Goal: Task Accomplishment & Management: Use online tool/utility

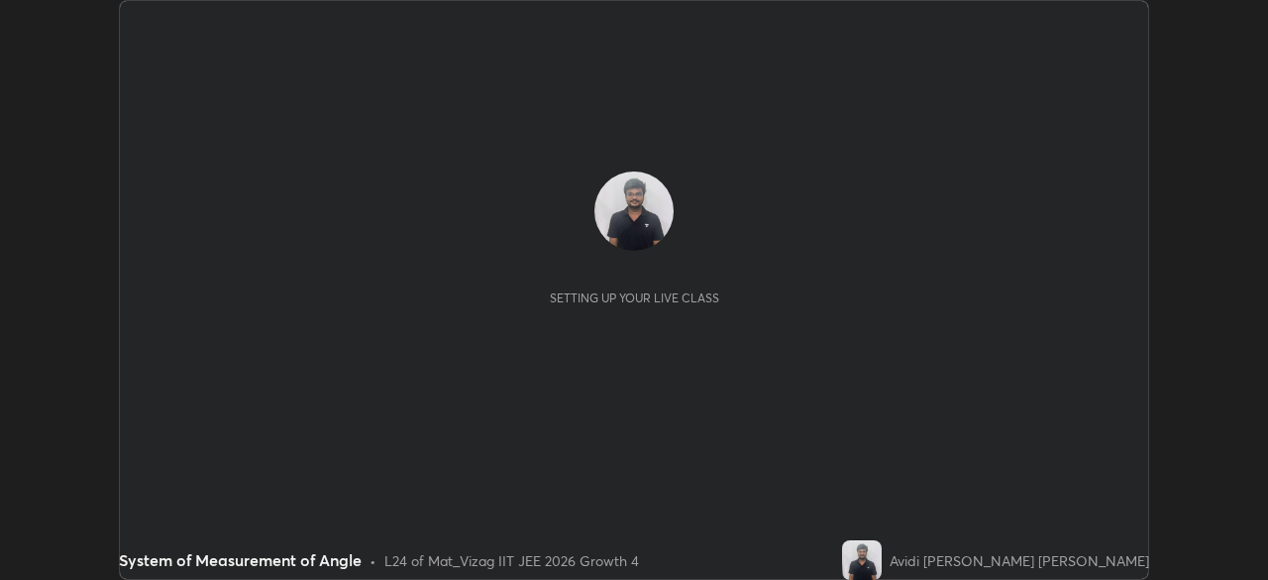
scroll to position [580, 1267]
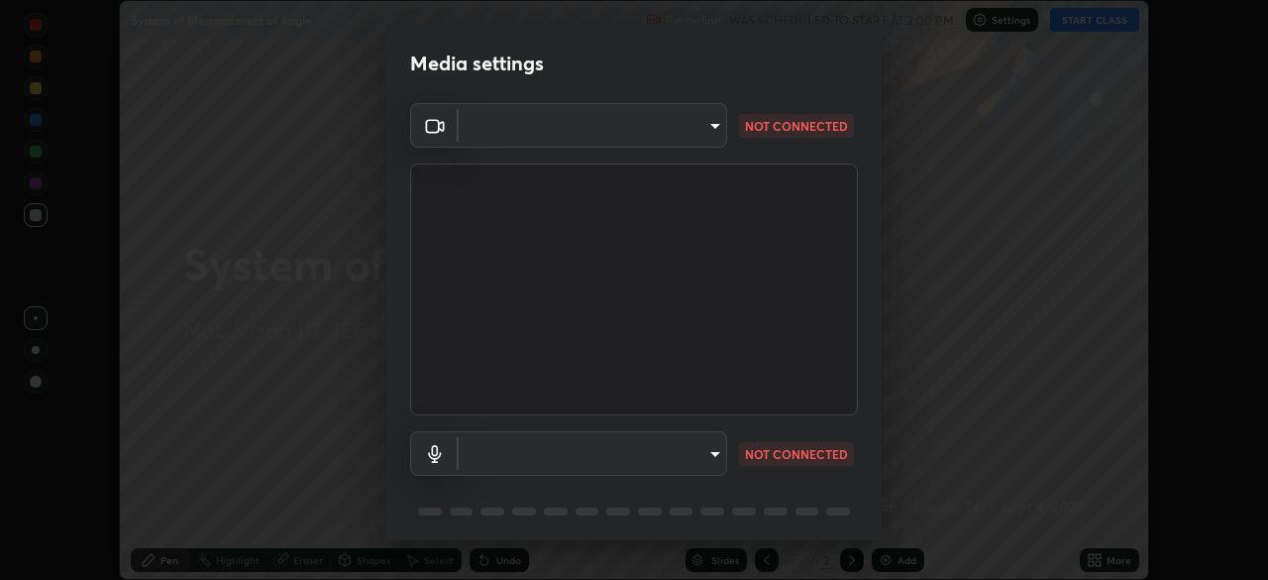
type input "4845557dca10993e581013970589eac48f795e0d899d370849d875fb2bc8e73d"
type input "85a738cde29f1a0f77f02faae61133734f06326a5b79c5e712f93ea26906b8db"
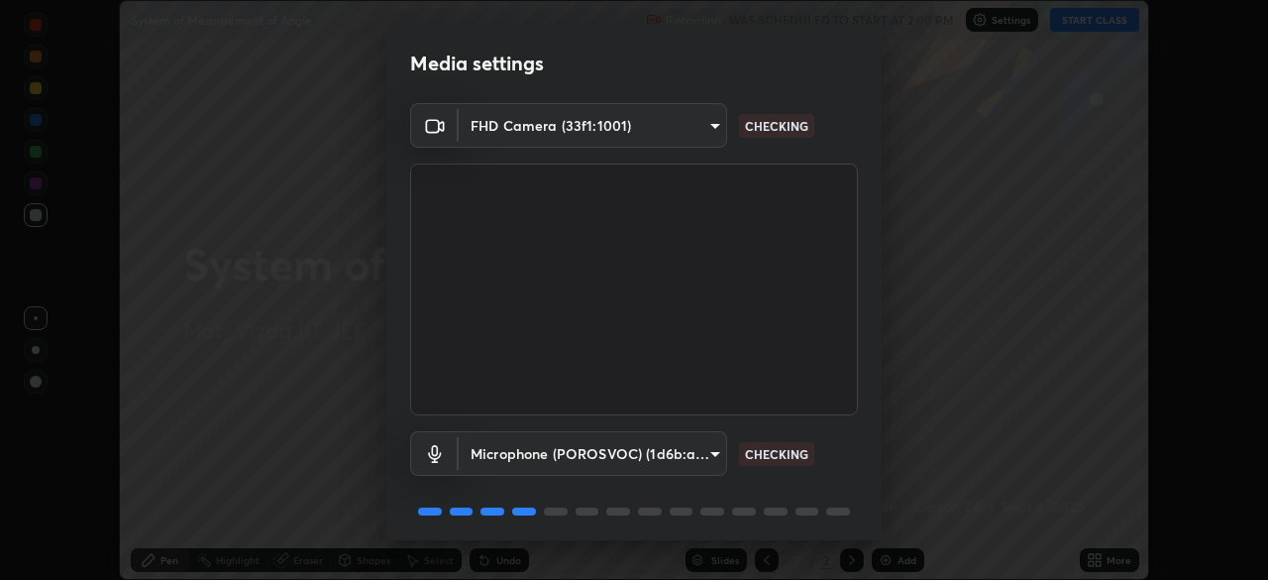
scroll to position [70, 0]
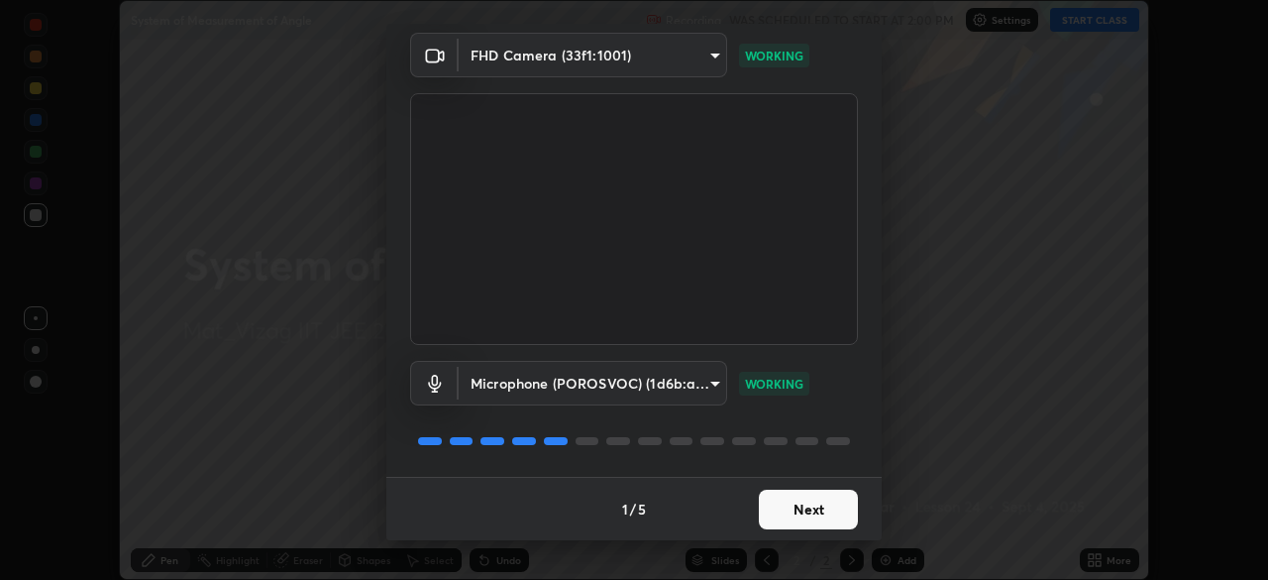
click at [807, 506] on button "Next" at bounding box center [808, 509] width 99 height 40
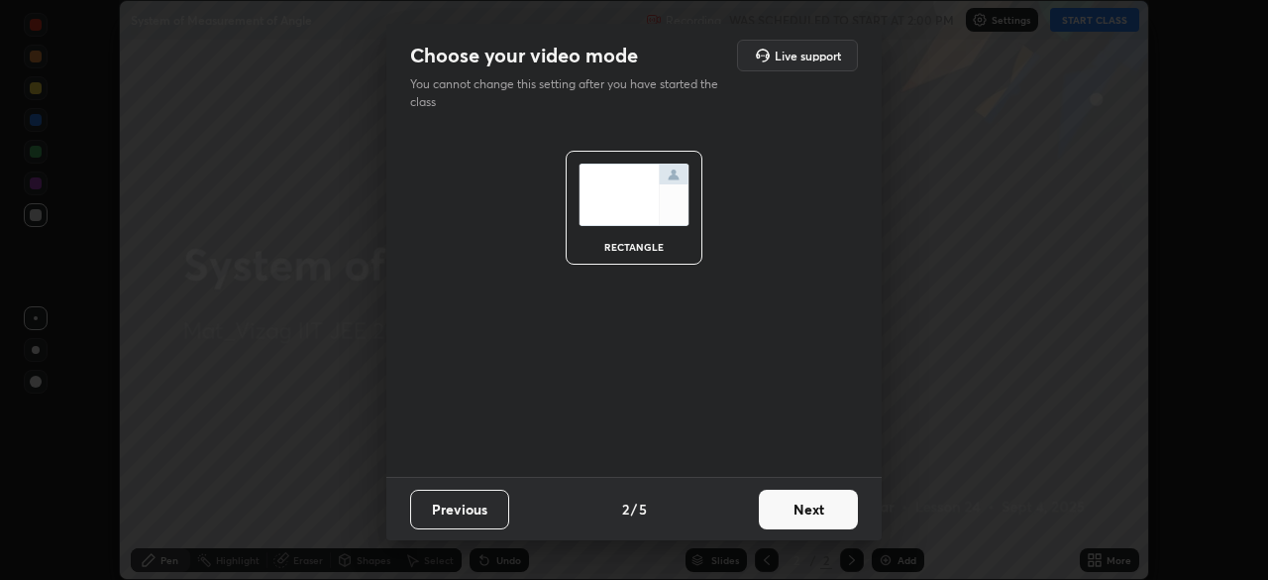
click at [818, 515] on button "Next" at bounding box center [808, 509] width 99 height 40
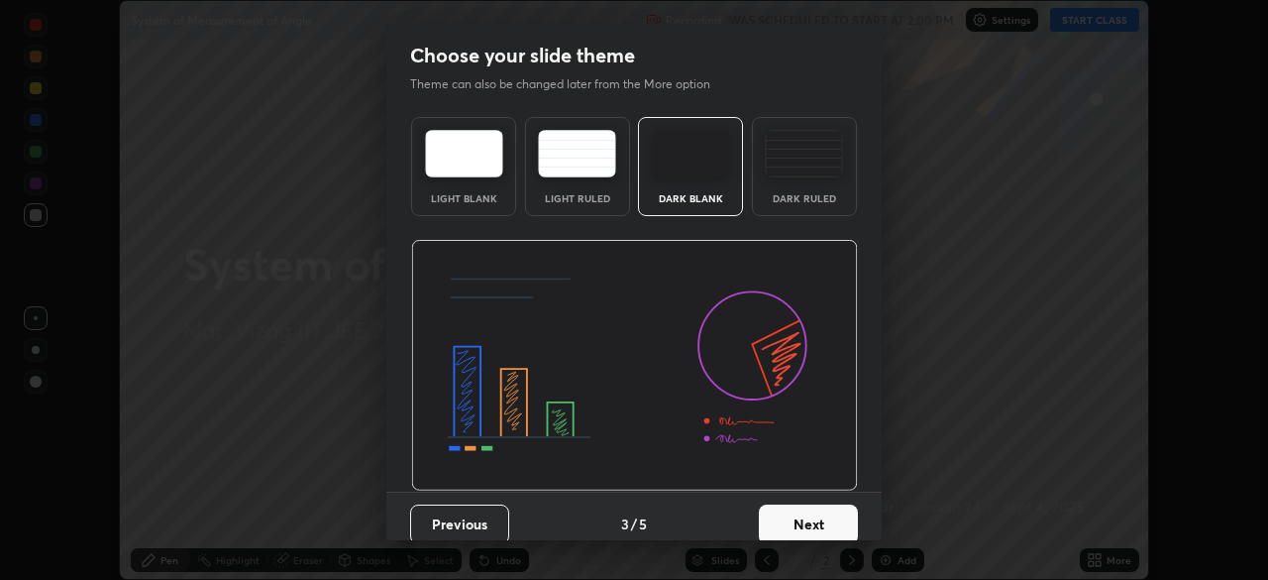
click at [811, 522] on button "Next" at bounding box center [808, 524] width 99 height 40
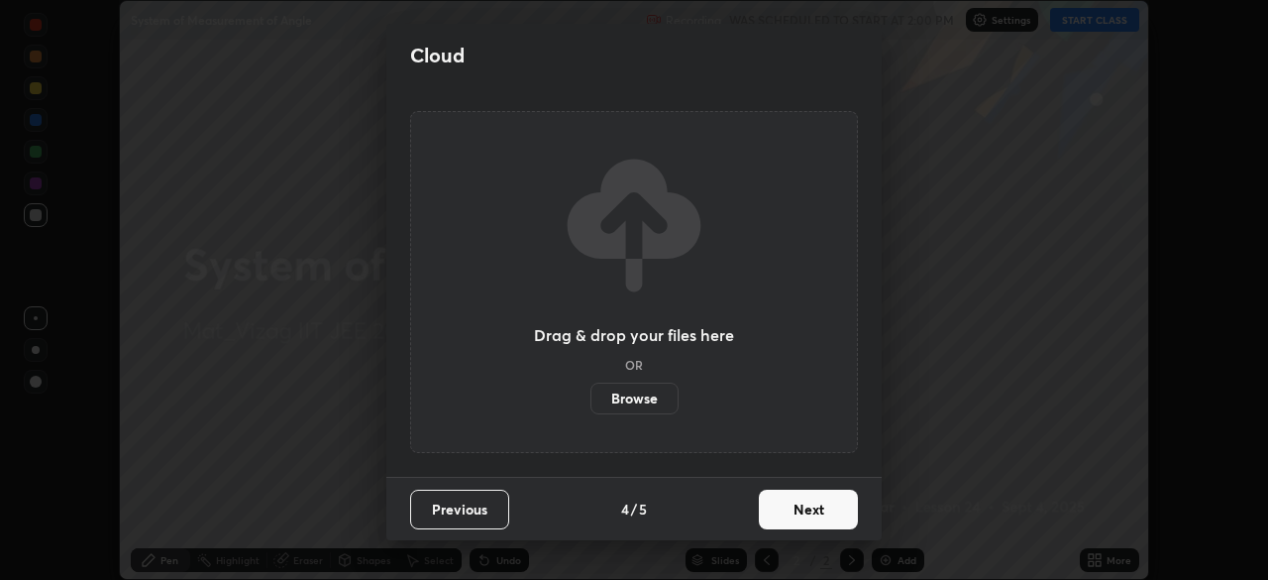
click at [794, 515] on button "Next" at bounding box center [808, 509] width 99 height 40
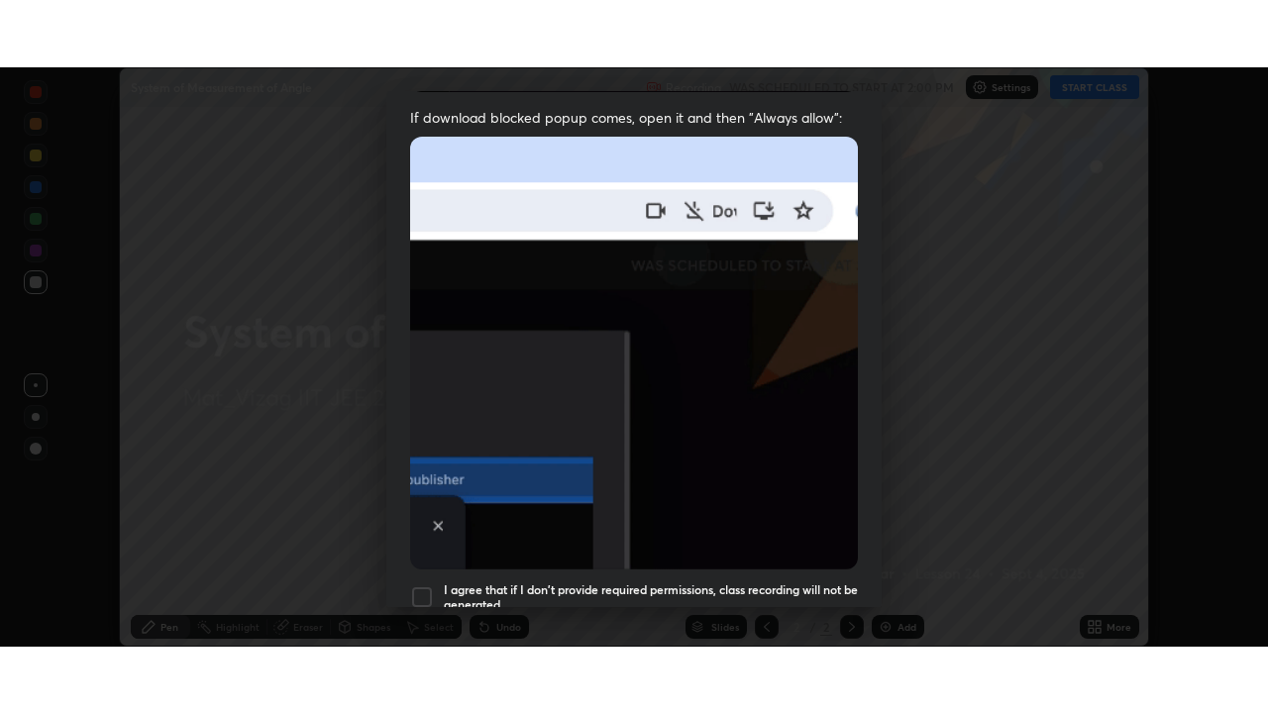
scroll to position [475, 0]
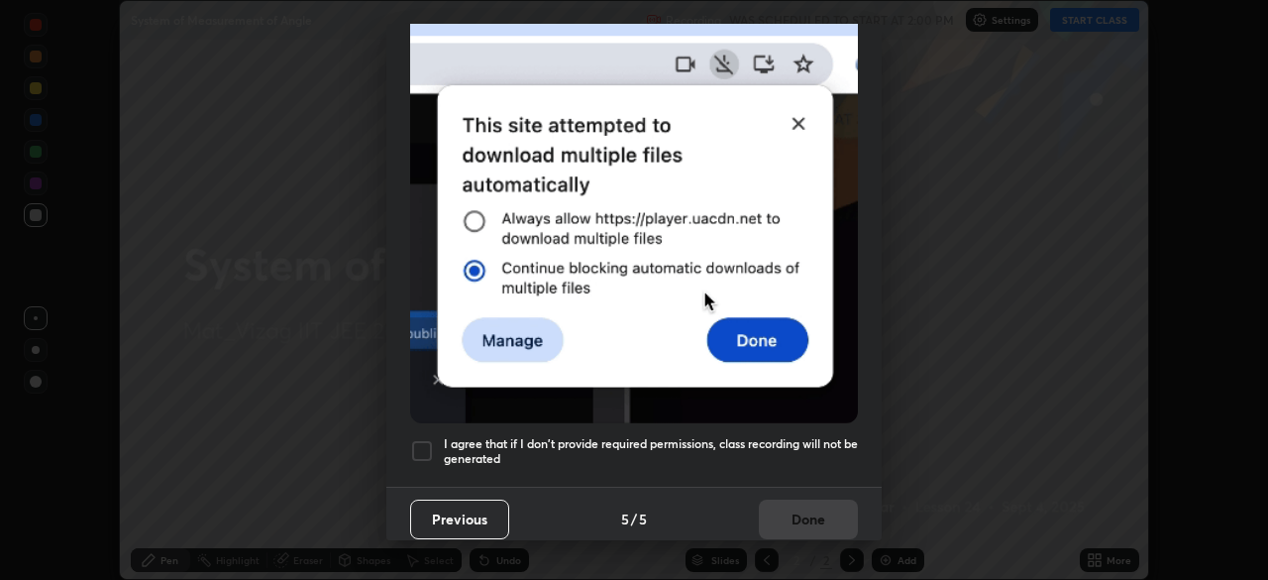
click at [425, 441] on div at bounding box center [422, 451] width 24 height 24
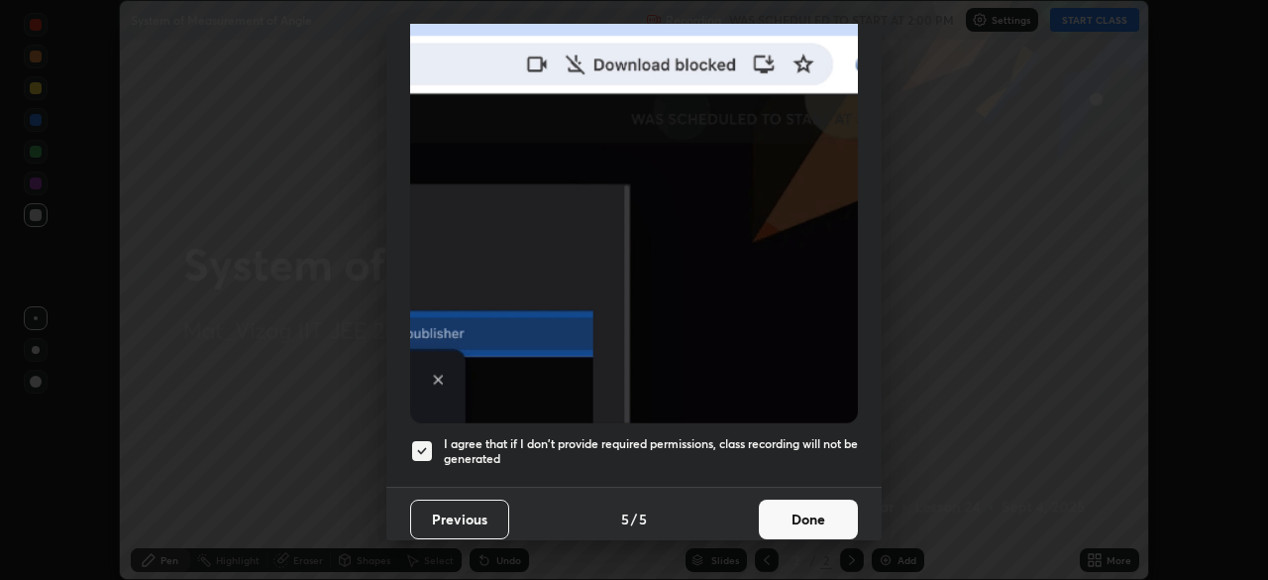
click at [794, 515] on button "Done" at bounding box center [808, 519] width 99 height 40
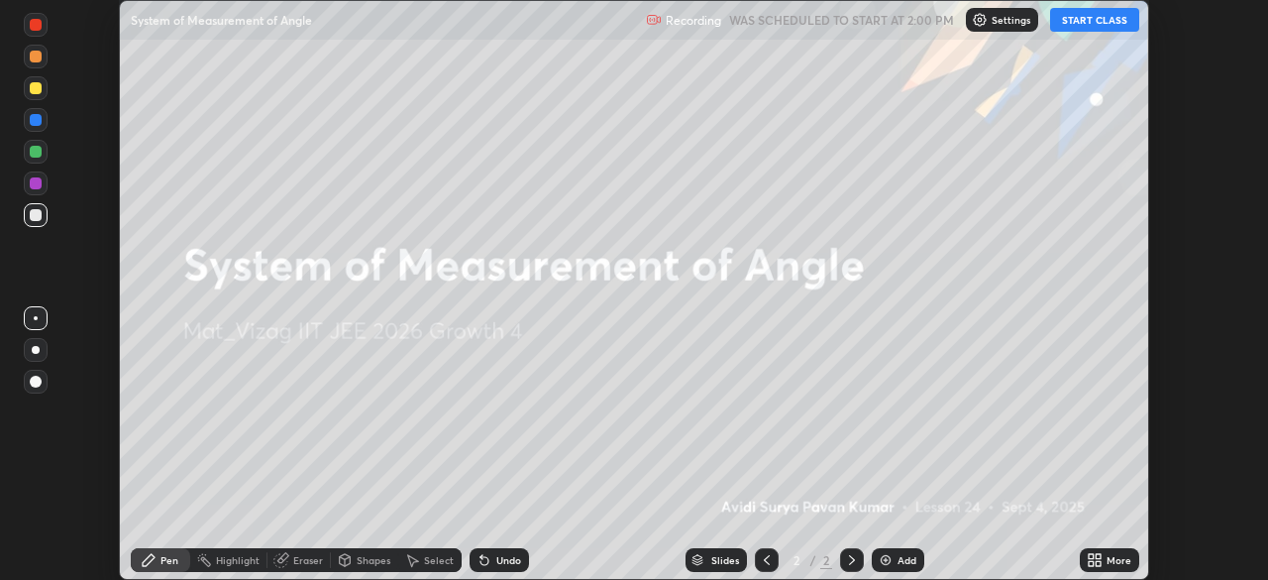
click at [889, 556] on img at bounding box center [886, 560] width 16 height 16
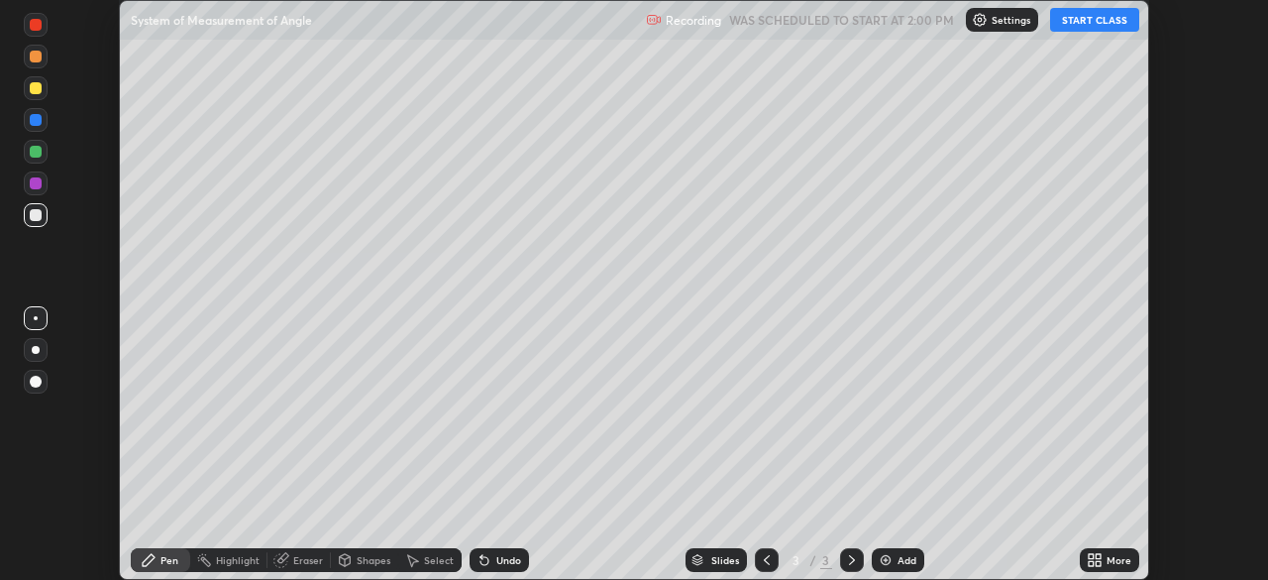
click at [1075, 13] on button "START CLASS" at bounding box center [1094, 20] width 89 height 24
click at [1114, 556] on div "More" at bounding box center [1119, 560] width 25 height 10
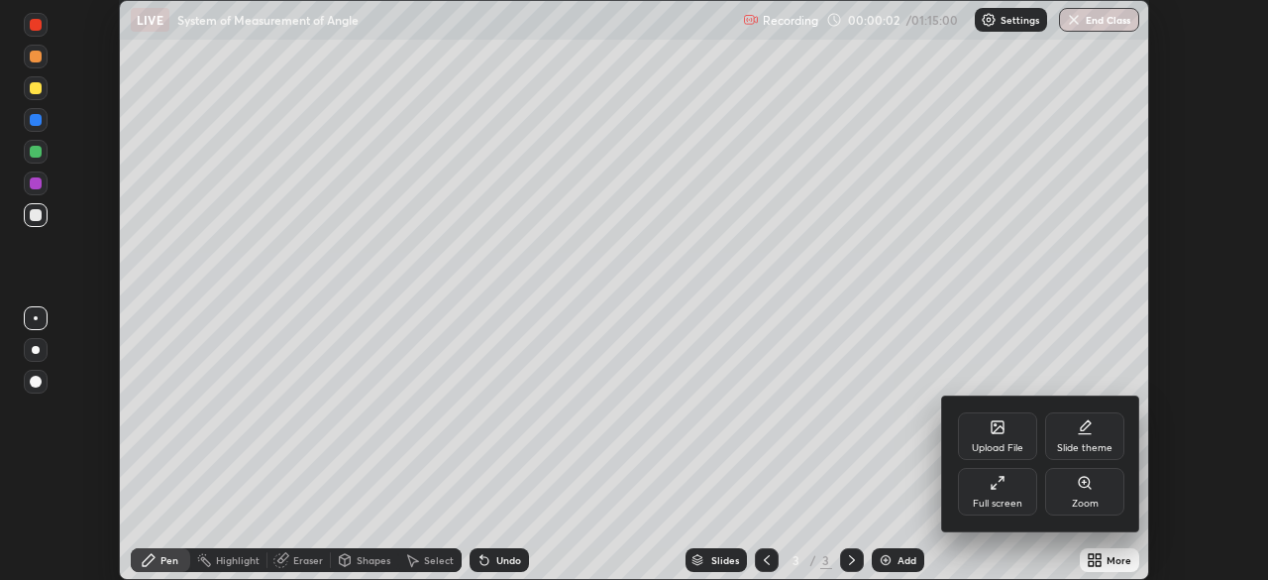
click at [990, 486] on icon at bounding box center [998, 483] width 16 height 16
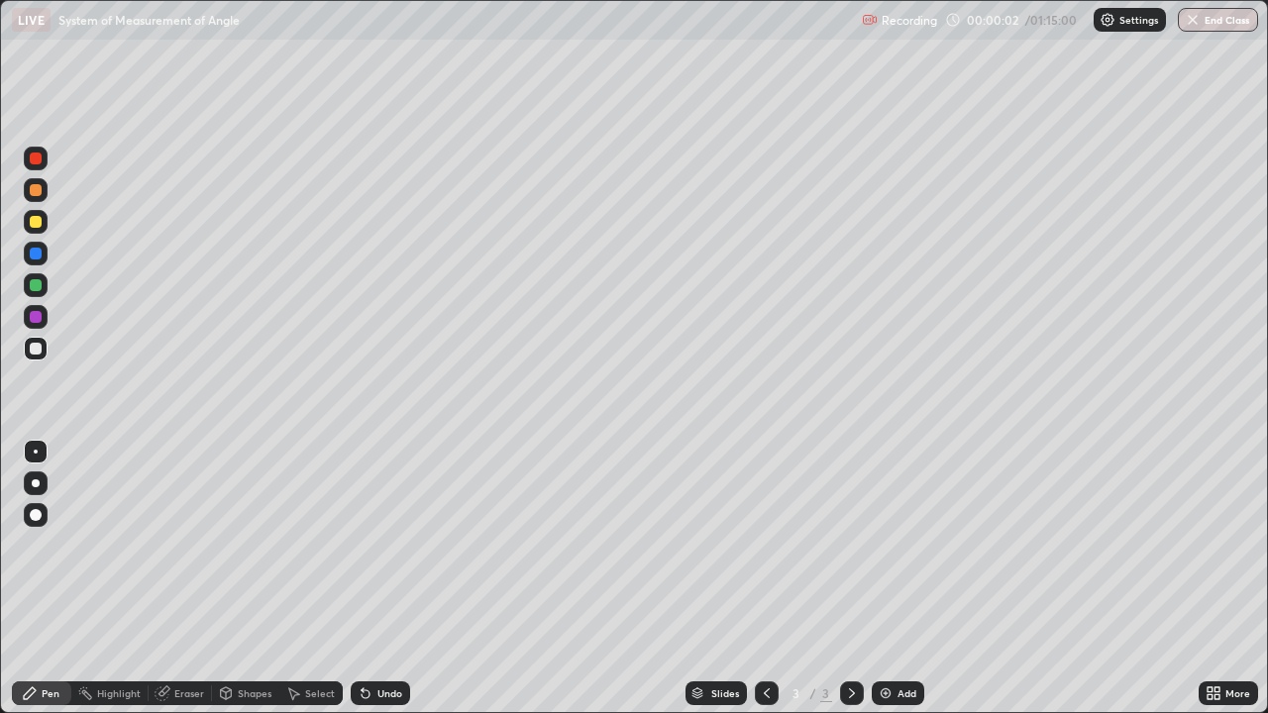
scroll to position [713, 1268]
click at [892, 579] on div "Add" at bounding box center [898, 694] width 53 height 24
click at [762, 579] on icon at bounding box center [767, 694] width 16 height 16
click at [852, 579] on icon at bounding box center [852, 694] width 6 height 10
click at [908, 579] on div "Add" at bounding box center [907, 694] width 19 height 10
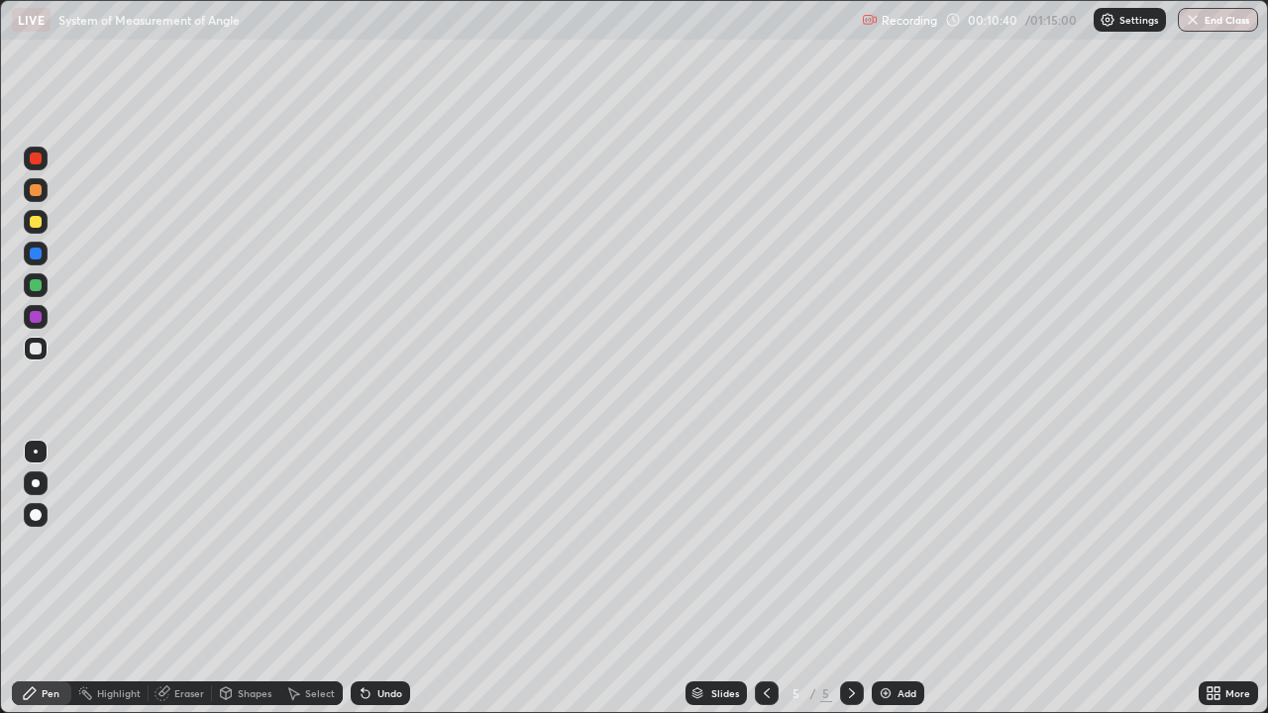
click at [768, 579] on icon at bounding box center [767, 694] width 16 height 16
click at [766, 579] on icon at bounding box center [767, 694] width 6 height 10
click at [175, 579] on div "Eraser" at bounding box center [180, 694] width 63 height 24
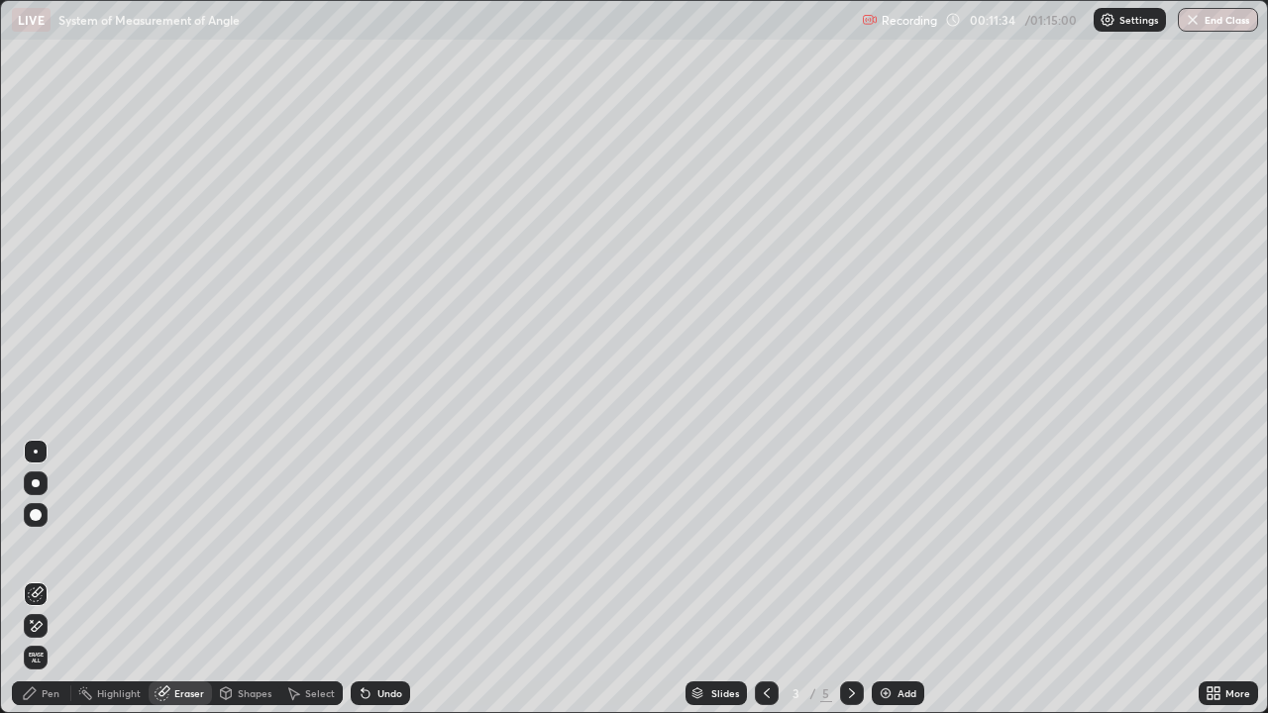
click at [43, 579] on div "Pen" at bounding box center [51, 694] width 18 height 10
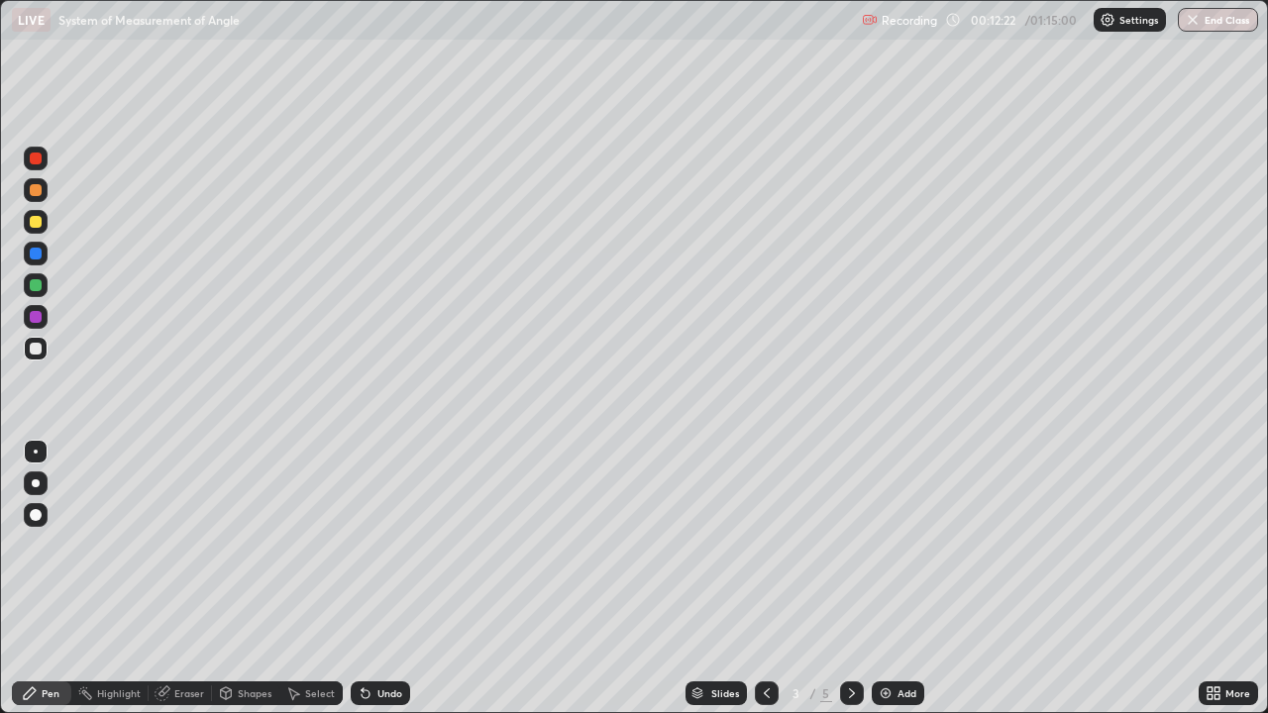
click at [305, 579] on div "Select" at bounding box center [320, 694] width 30 height 10
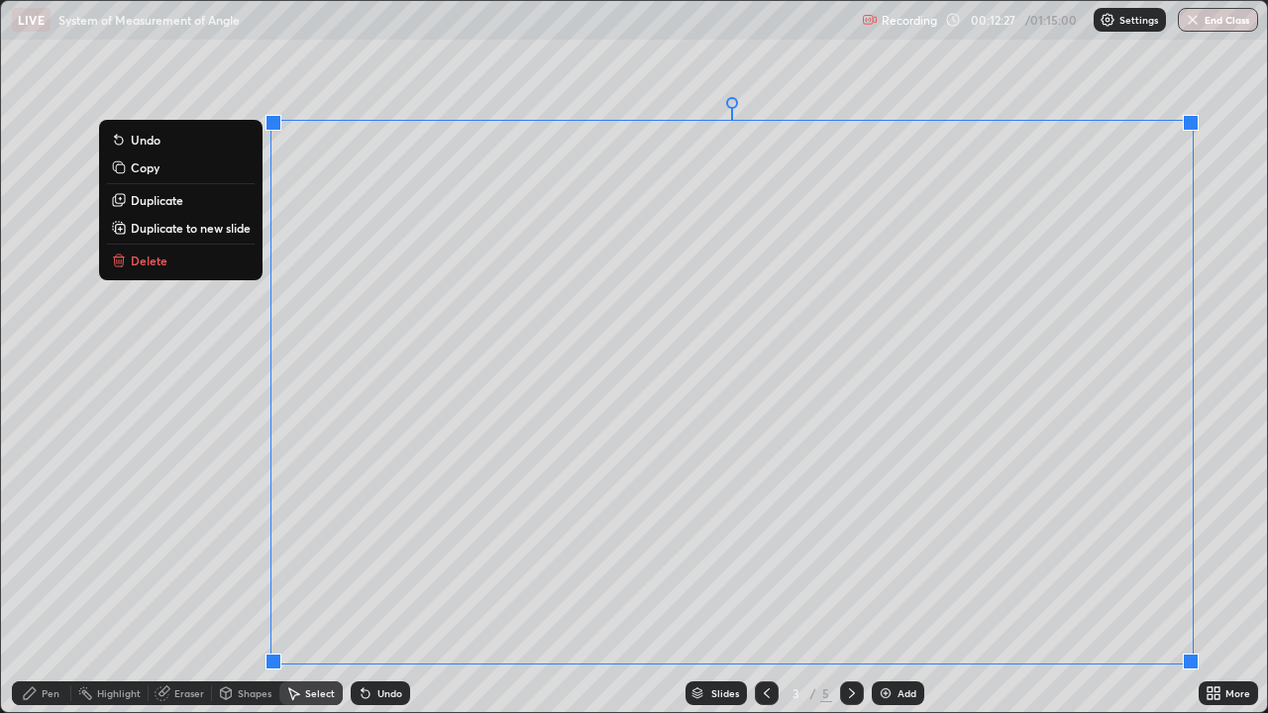
click at [1197, 309] on div "0 ° Undo Copy Duplicate Duplicate to new slide Delete" at bounding box center [634, 356] width 1266 height 711
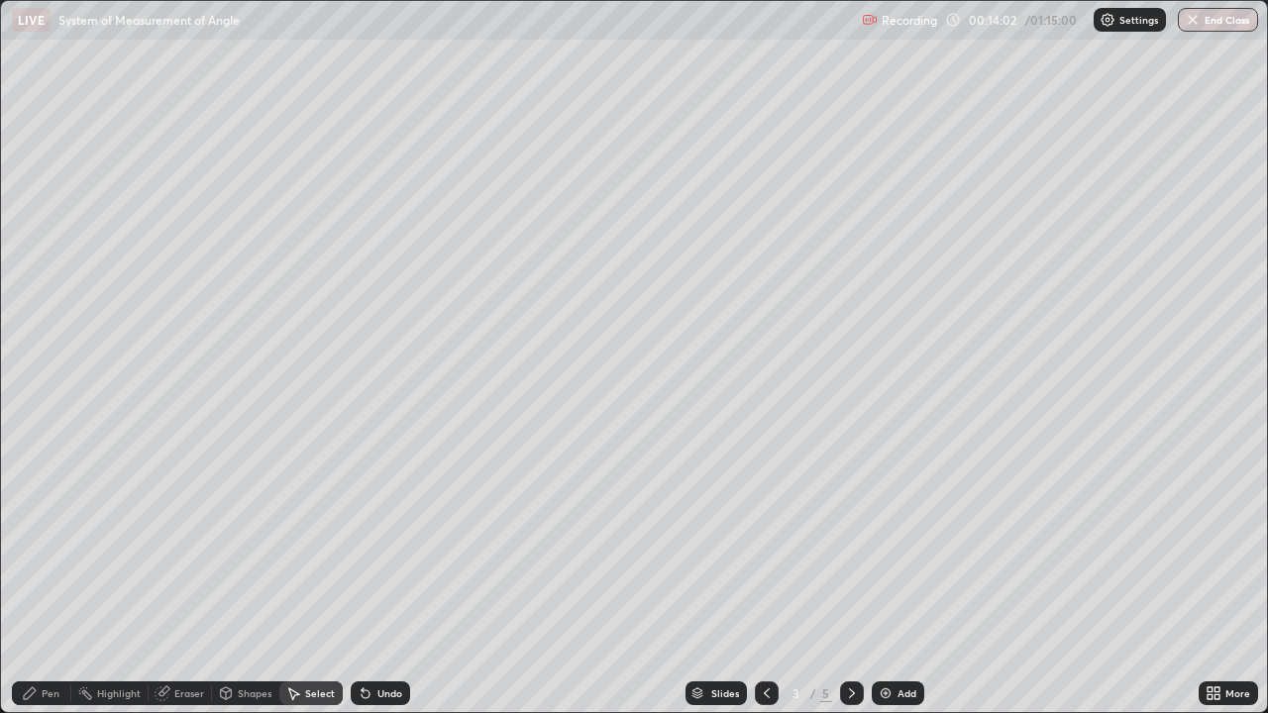
click at [849, 579] on icon at bounding box center [852, 694] width 16 height 16
click at [764, 579] on icon at bounding box center [767, 694] width 16 height 16
click at [850, 579] on icon at bounding box center [852, 694] width 16 height 16
click at [852, 579] on icon at bounding box center [852, 694] width 16 height 16
click at [765, 579] on icon at bounding box center [767, 694] width 16 height 16
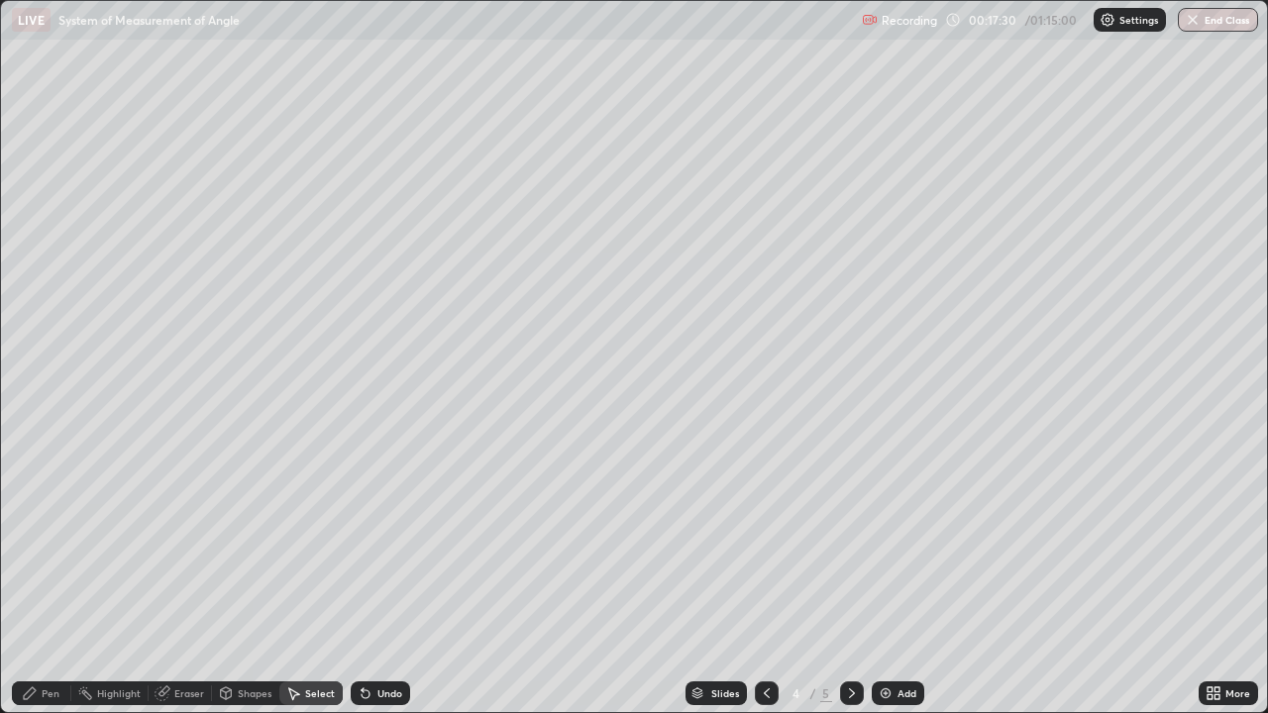
click at [849, 579] on icon at bounding box center [852, 694] width 16 height 16
click at [765, 579] on icon at bounding box center [767, 694] width 16 height 16
click at [826, 579] on div "5" at bounding box center [826, 694] width 12 height 18
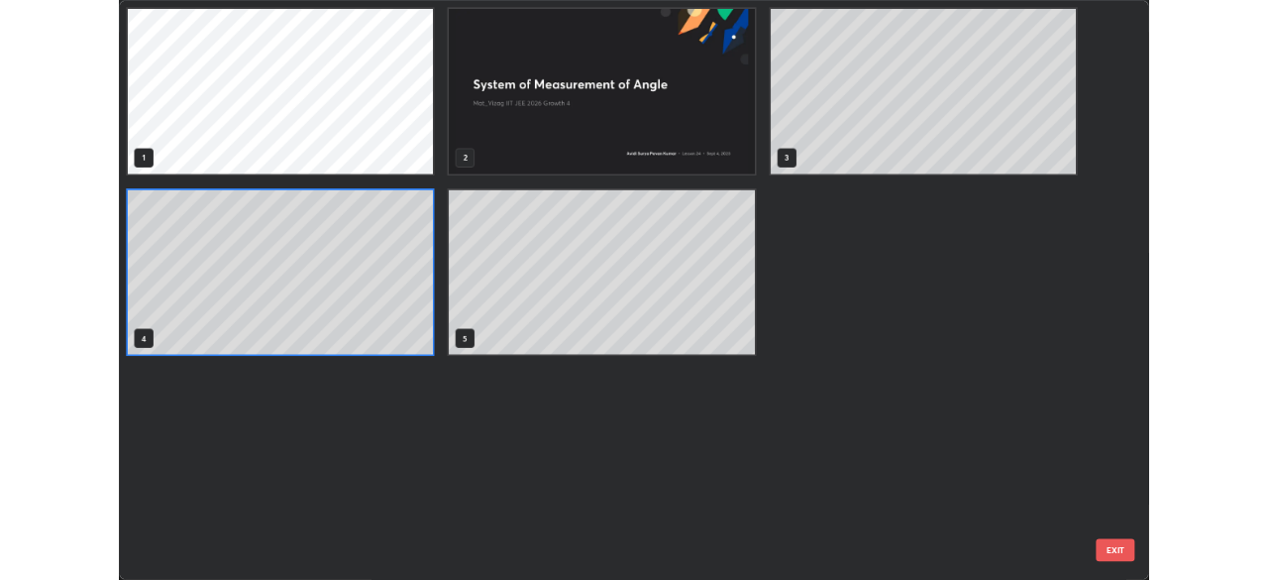
scroll to position [705, 1256]
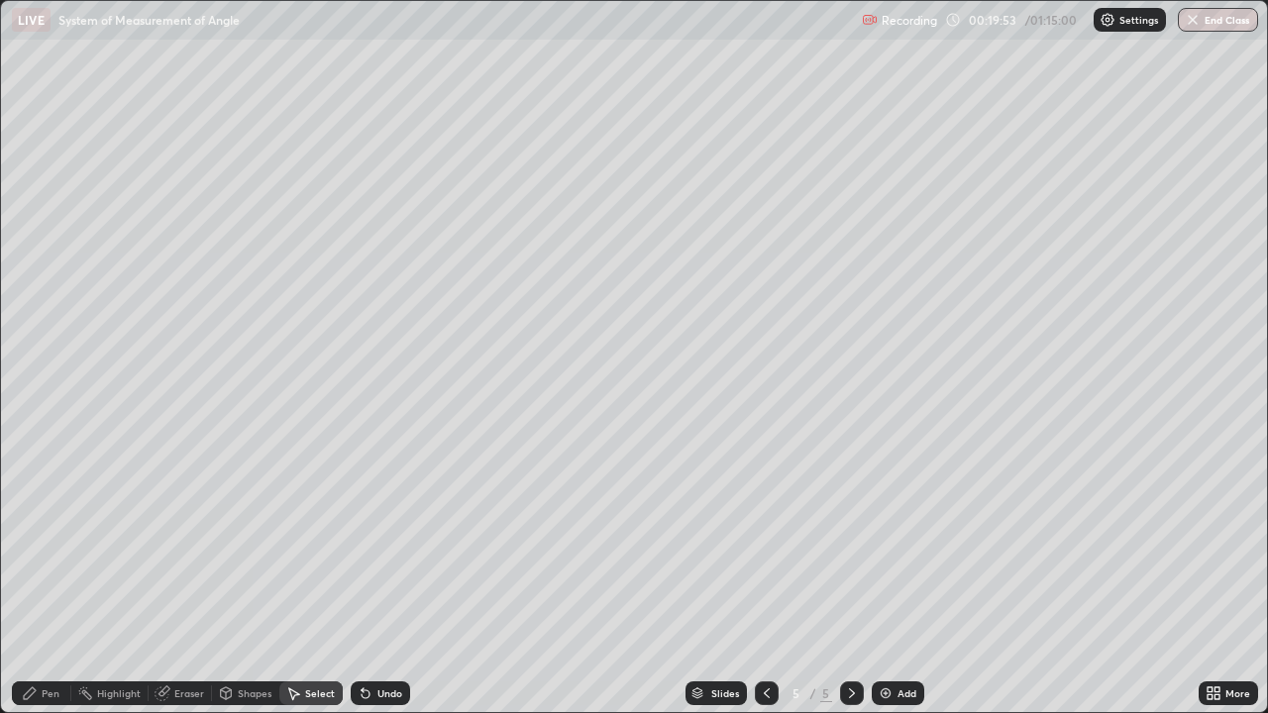
click at [45, 579] on div "Pen" at bounding box center [51, 694] width 18 height 10
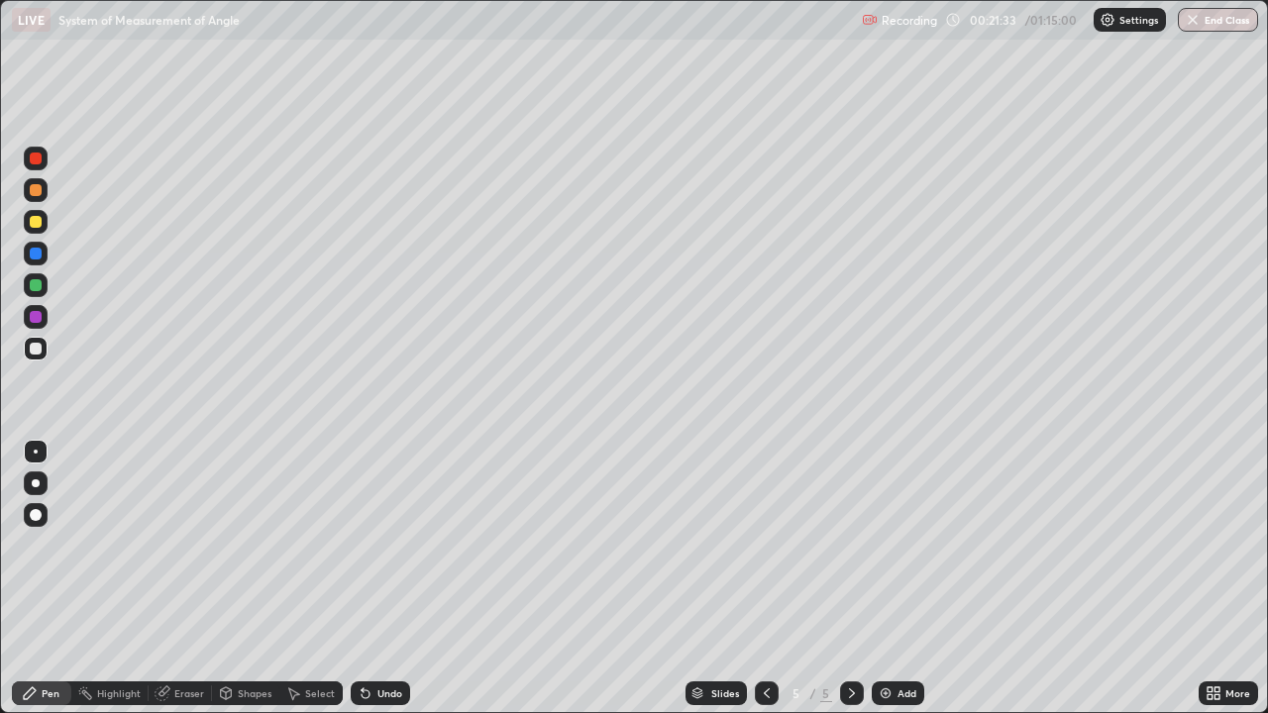
click at [909, 579] on div "Add" at bounding box center [898, 694] width 53 height 24
click at [764, 579] on icon at bounding box center [767, 694] width 16 height 16
click at [853, 579] on icon at bounding box center [852, 694] width 16 height 16
click at [767, 579] on icon at bounding box center [767, 694] width 6 height 10
click at [850, 579] on icon at bounding box center [852, 694] width 16 height 16
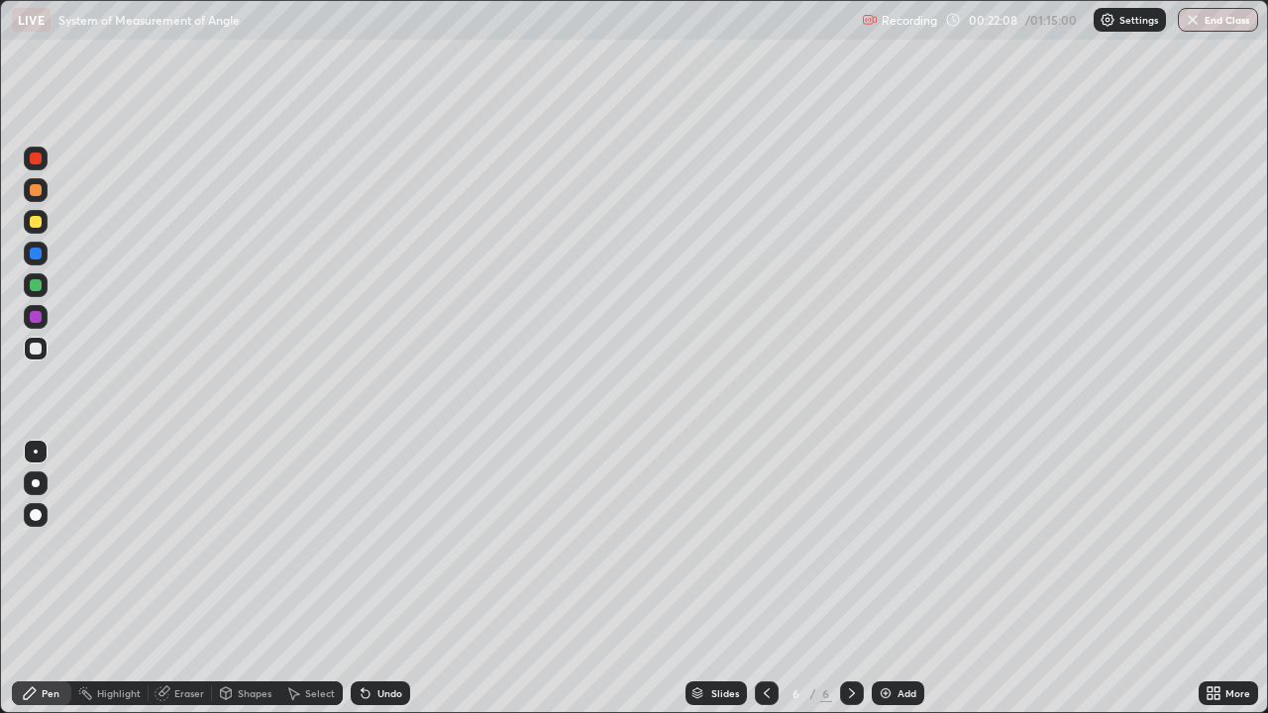
click at [765, 579] on icon at bounding box center [767, 694] width 16 height 16
click at [178, 579] on div "Eraser" at bounding box center [189, 694] width 30 height 10
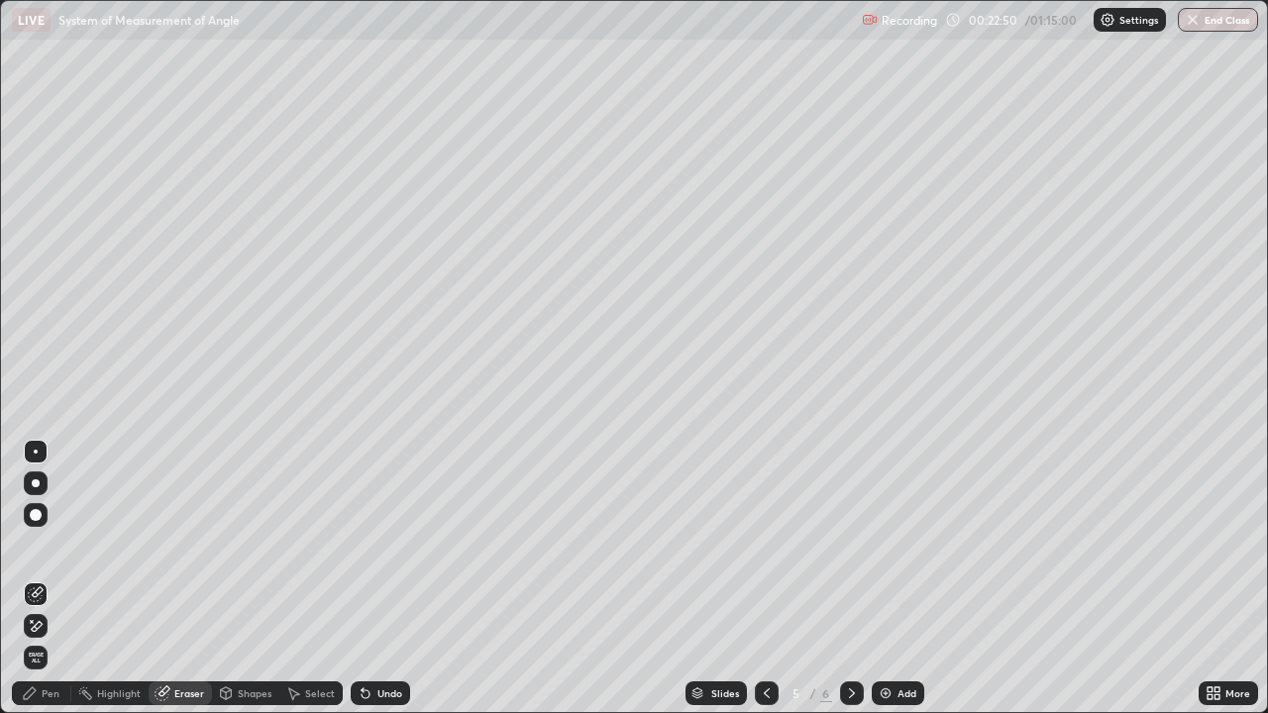
click at [53, 579] on div "Pen" at bounding box center [51, 694] width 18 height 10
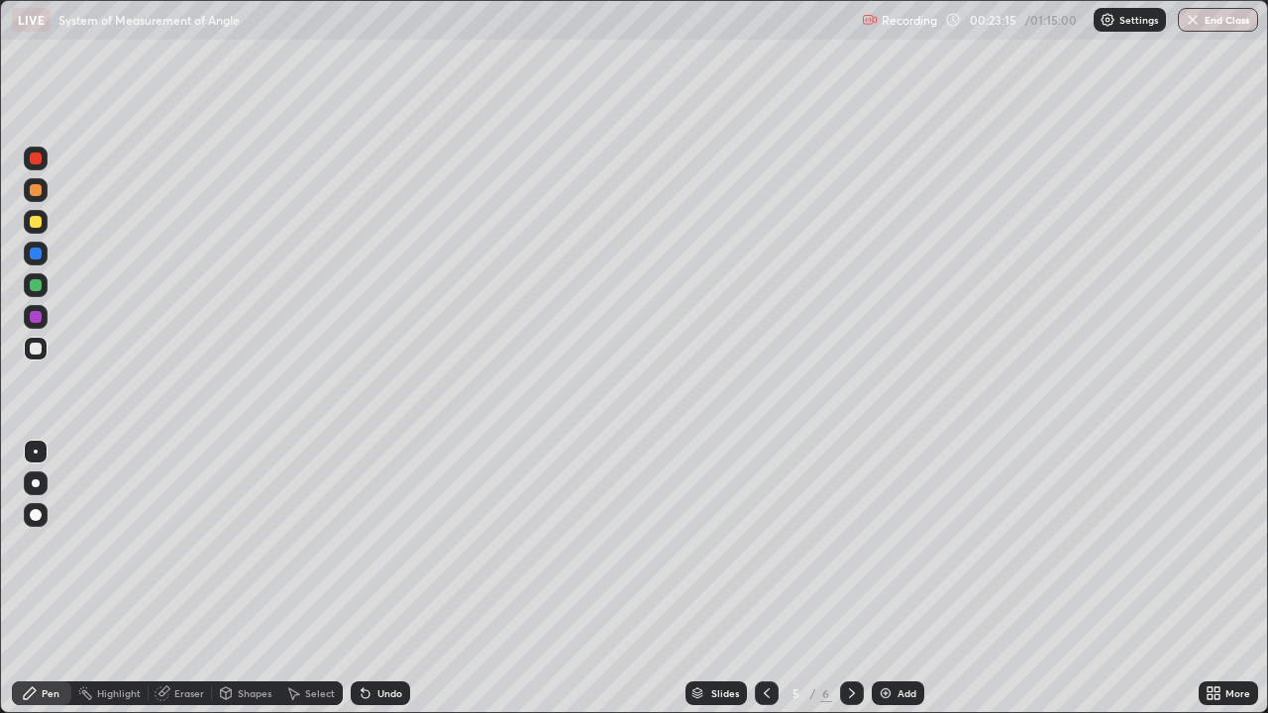
click at [852, 579] on icon at bounding box center [852, 694] width 6 height 10
click at [765, 579] on icon at bounding box center [767, 694] width 16 height 16
click at [895, 579] on div "Add" at bounding box center [898, 694] width 53 height 24
click at [776, 579] on div at bounding box center [767, 694] width 24 height 24
click at [854, 579] on icon at bounding box center [852, 694] width 16 height 16
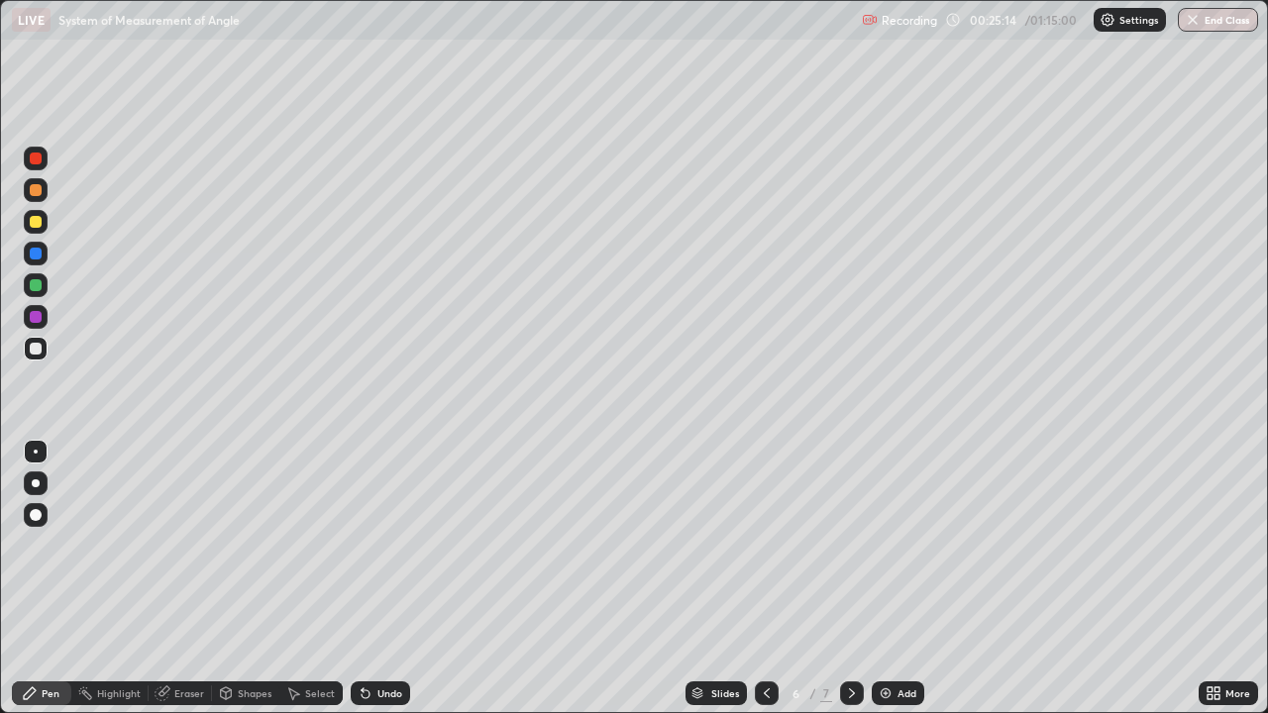
click at [763, 579] on icon at bounding box center [767, 694] width 16 height 16
click at [851, 579] on icon at bounding box center [852, 694] width 6 height 10
click at [849, 579] on icon at bounding box center [852, 694] width 6 height 10
click at [763, 579] on icon at bounding box center [767, 694] width 16 height 16
click at [840, 579] on div at bounding box center [852, 694] width 24 height 24
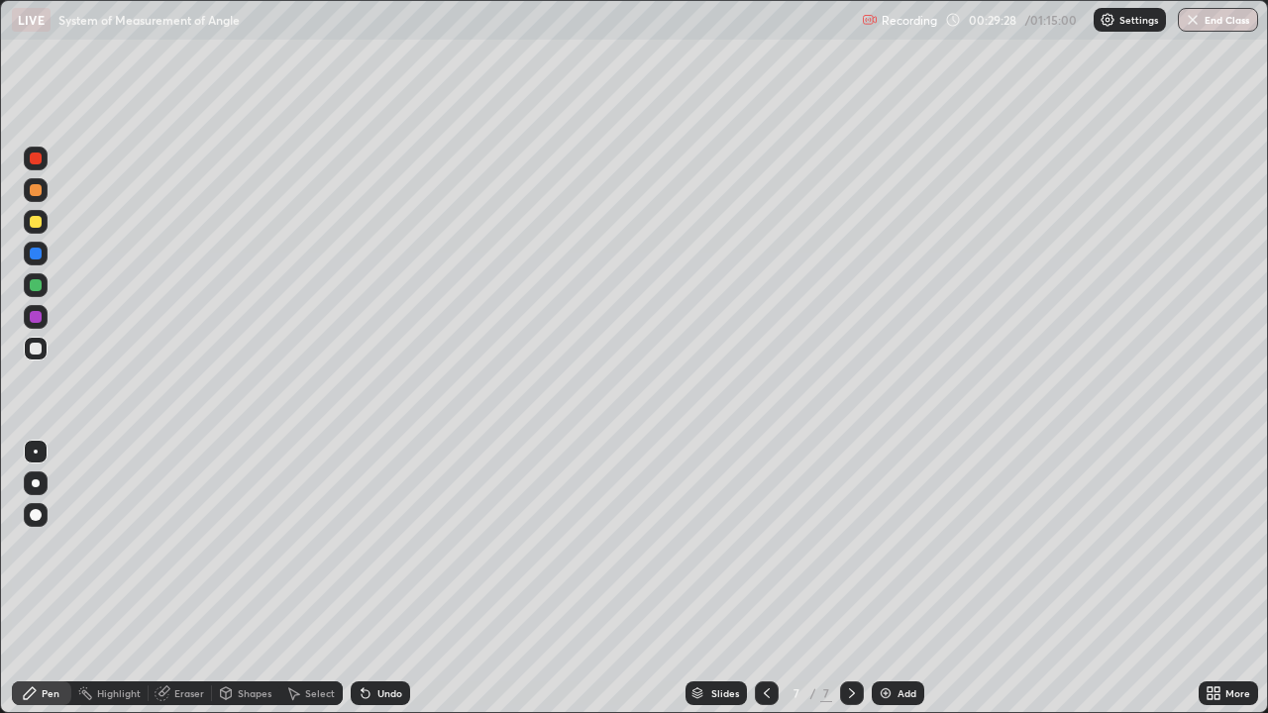
click at [894, 579] on div "Add" at bounding box center [898, 694] width 53 height 24
click at [887, 579] on img at bounding box center [886, 694] width 16 height 16
click at [891, 579] on img at bounding box center [886, 694] width 16 height 16
click at [191, 579] on div "Eraser" at bounding box center [189, 694] width 30 height 10
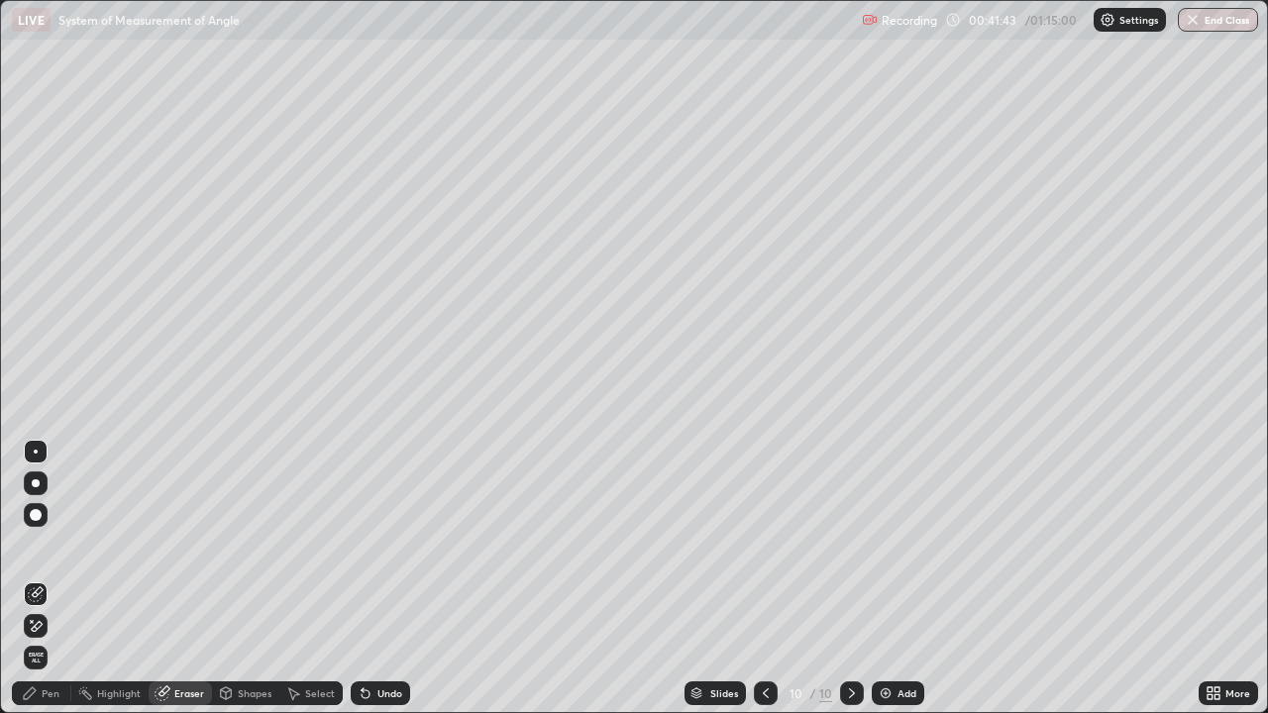
click at [44, 579] on div "Pen" at bounding box center [51, 694] width 18 height 10
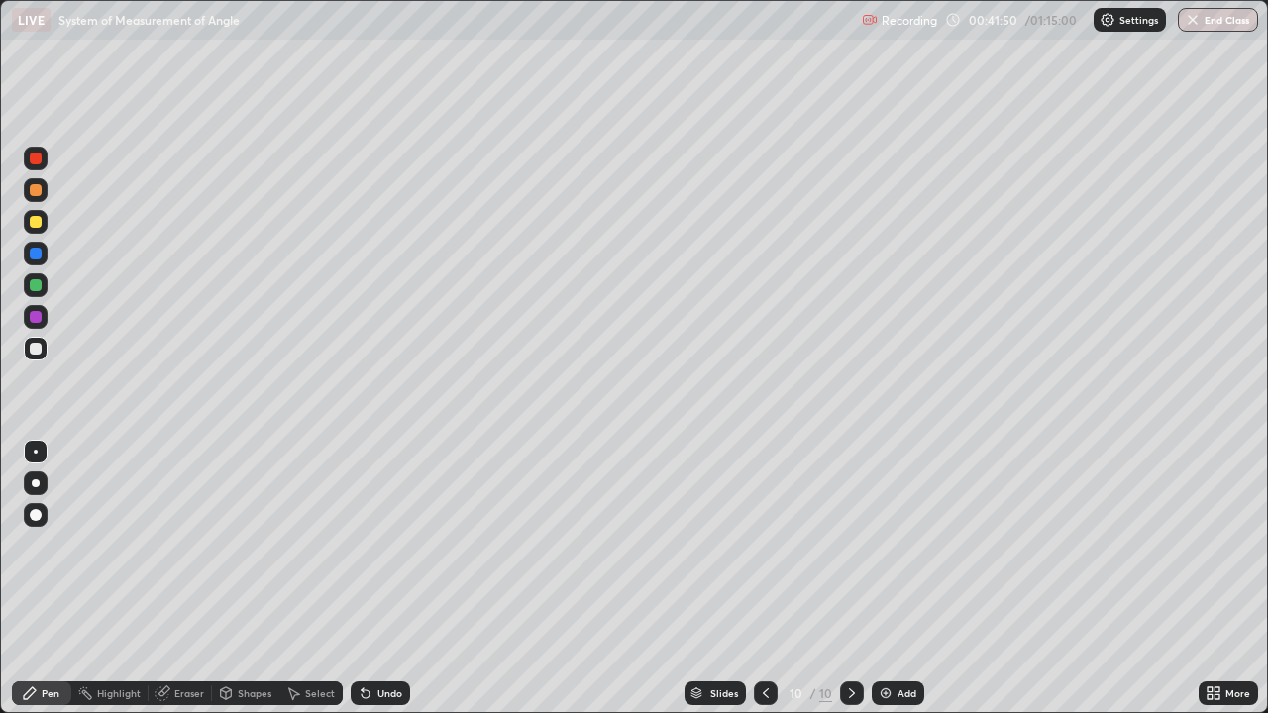
click at [763, 579] on icon at bounding box center [766, 694] width 6 height 10
click at [850, 579] on icon at bounding box center [852, 694] width 16 height 16
click at [772, 579] on div at bounding box center [766, 694] width 24 height 24
click at [852, 579] on icon at bounding box center [852, 694] width 16 height 16
click at [896, 579] on div "Add" at bounding box center [898, 694] width 53 height 24
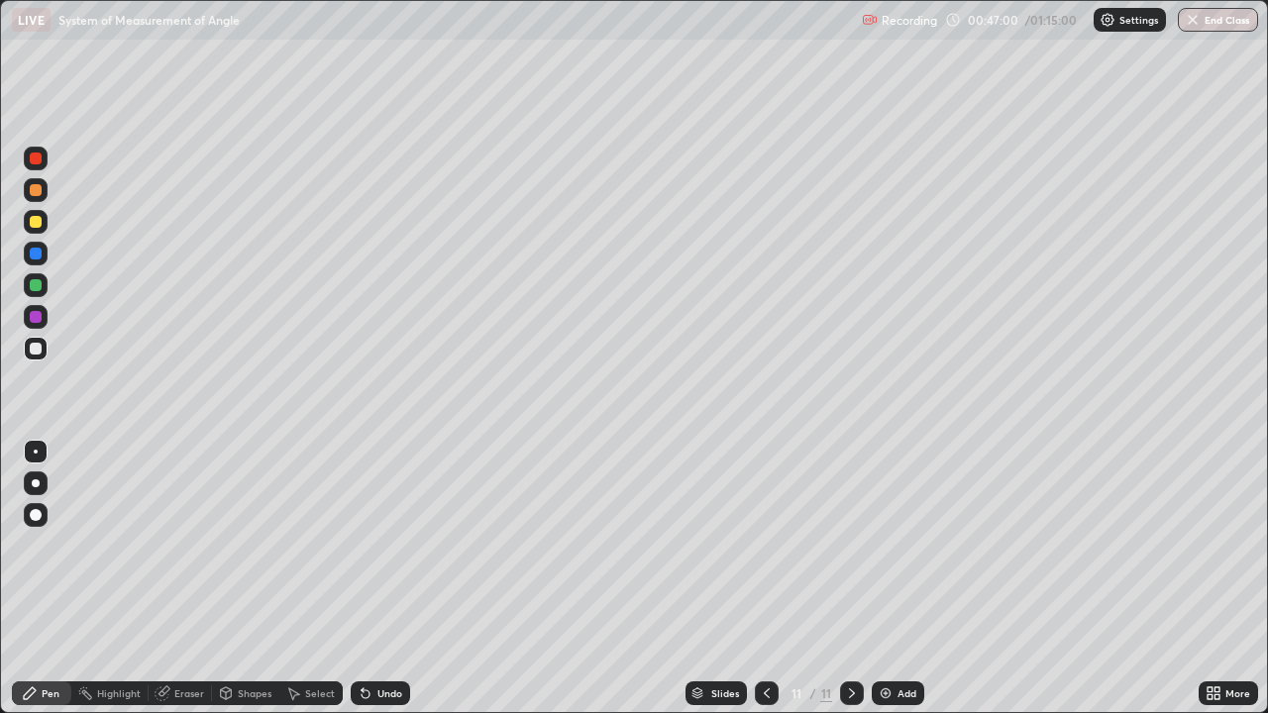
click at [176, 579] on div "Eraser" at bounding box center [189, 694] width 30 height 10
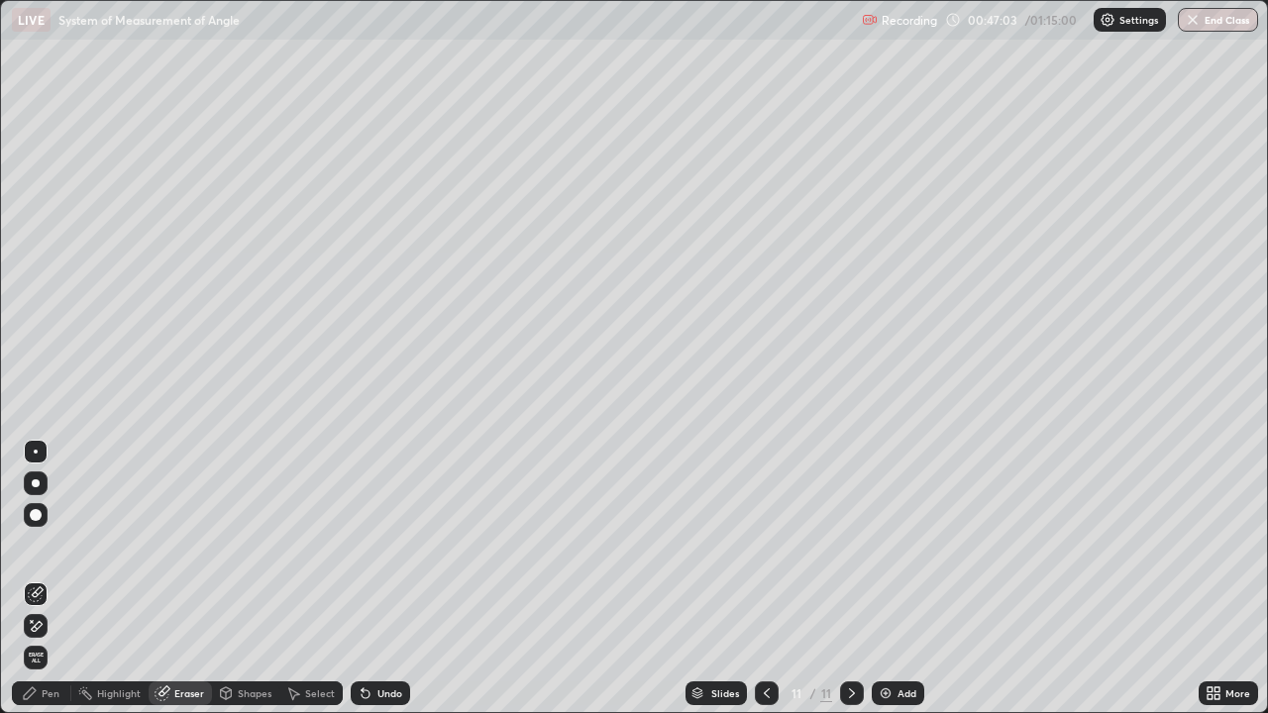
click at [44, 579] on div "Pen" at bounding box center [41, 694] width 59 height 24
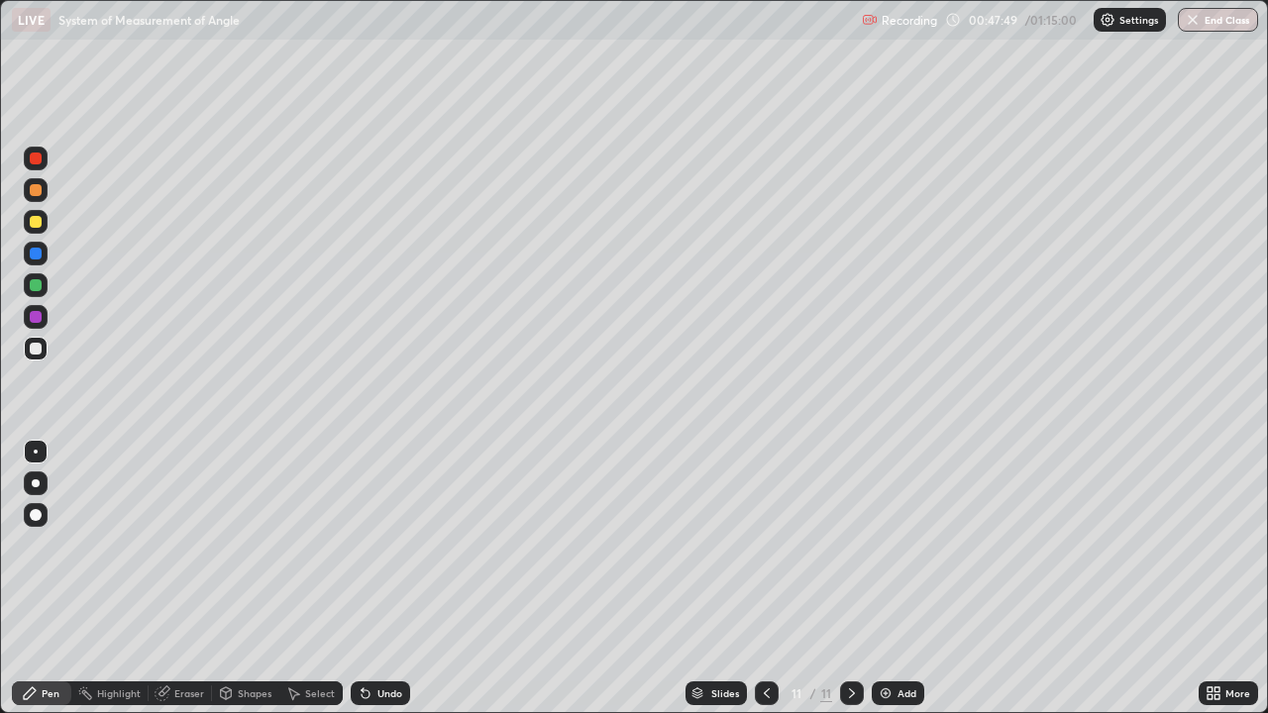
click at [169, 579] on div "Eraser" at bounding box center [180, 694] width 63 height 24
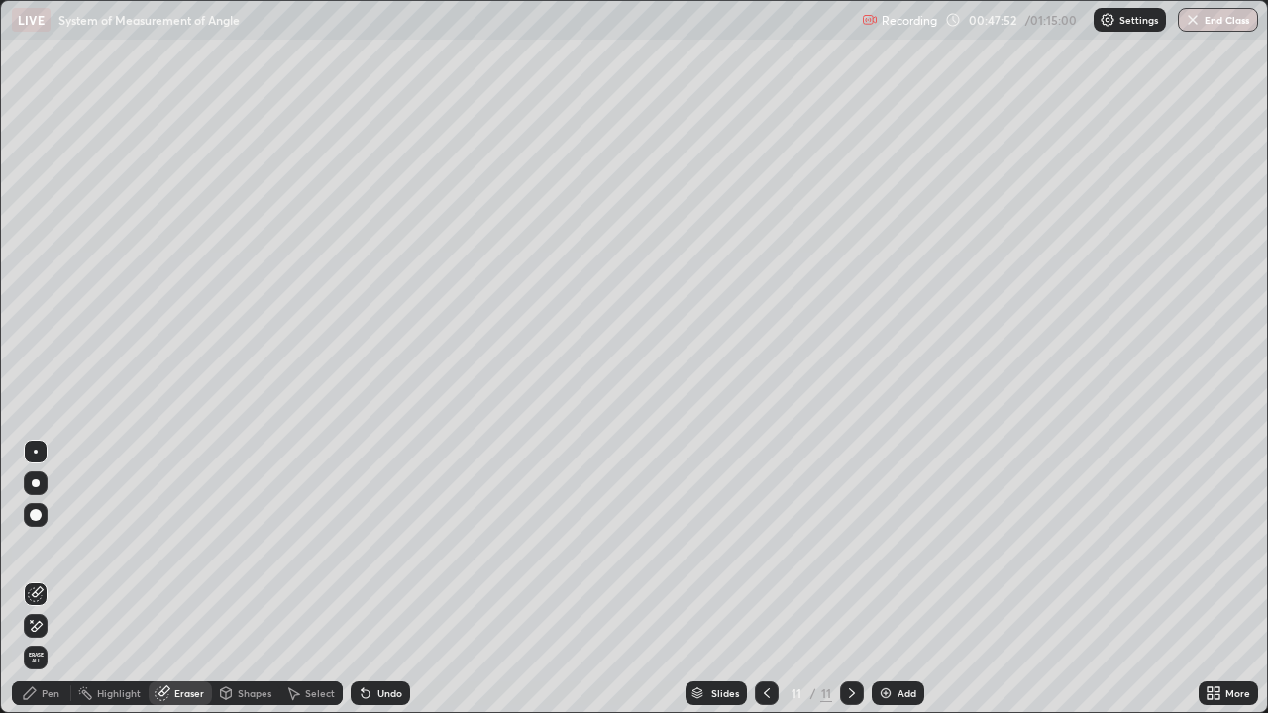
click at [110, 579] on div "Highlight" at bounding box center [109, 694] width 77 height 24
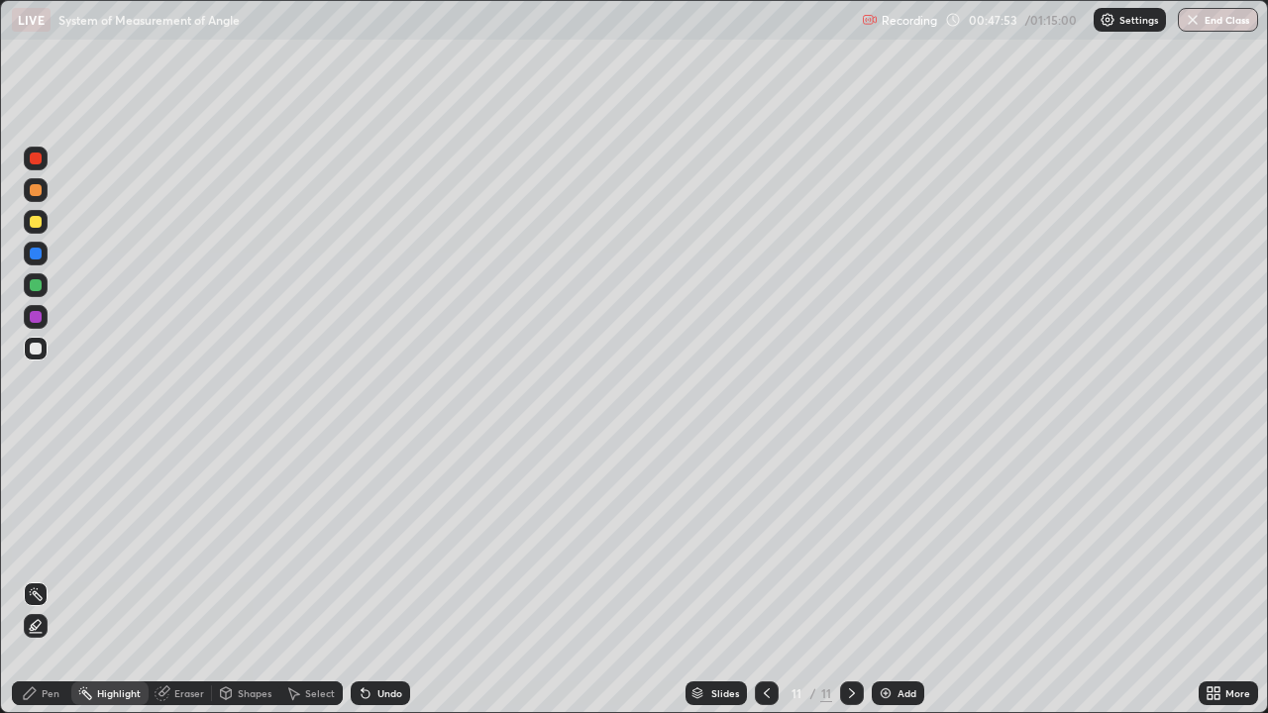
click at [46, 579] on div "Pen" at bounding box center [51, 694] width 18 height 10
click at [168, 579] on icon at bounding box center [163, 694] width 16 height 16
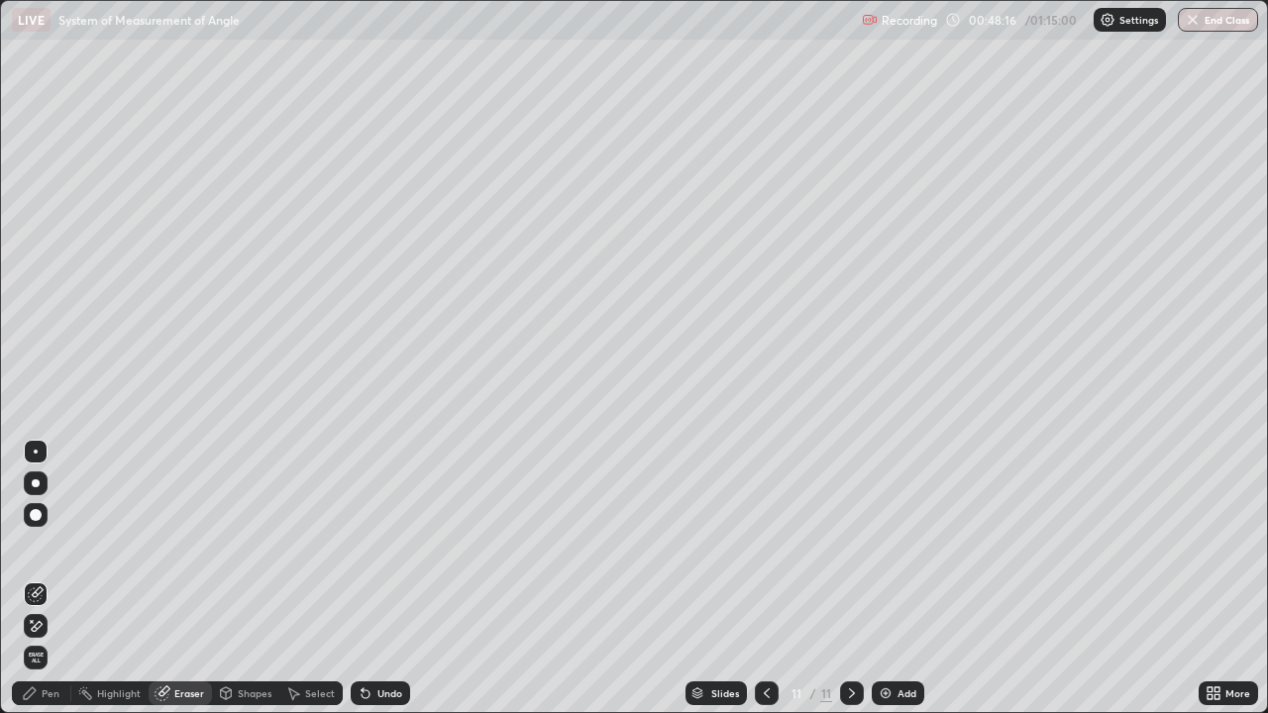
click at [45, 579] on div "Pen" at bounding box center [51, 694] width 18 height 10
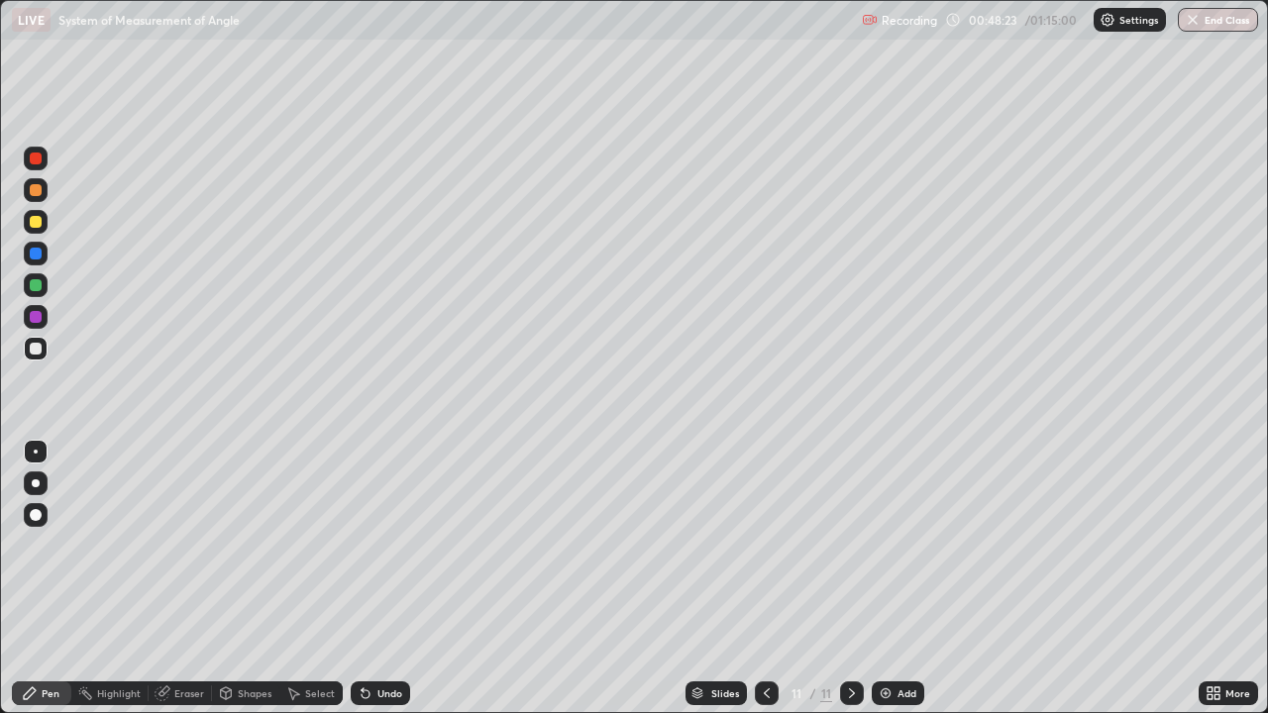
click at [173, 579] on div "Eraser" at bounding box center [180, 694] width 63 height 24
click at [171, 579] on div "Eraser" at bounding box center [180, 694] width 63 height 24
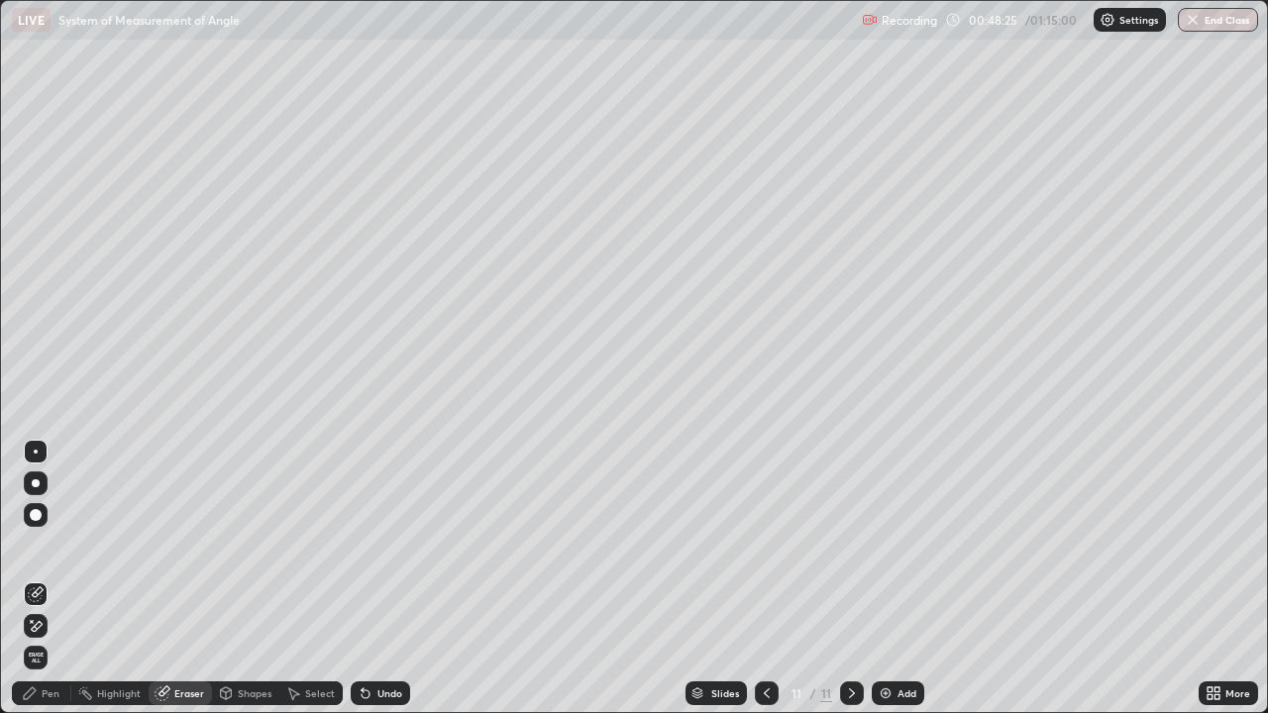
click at [49, 579] on div "Pen" at bounding box center [51, 694] width 18 height 10
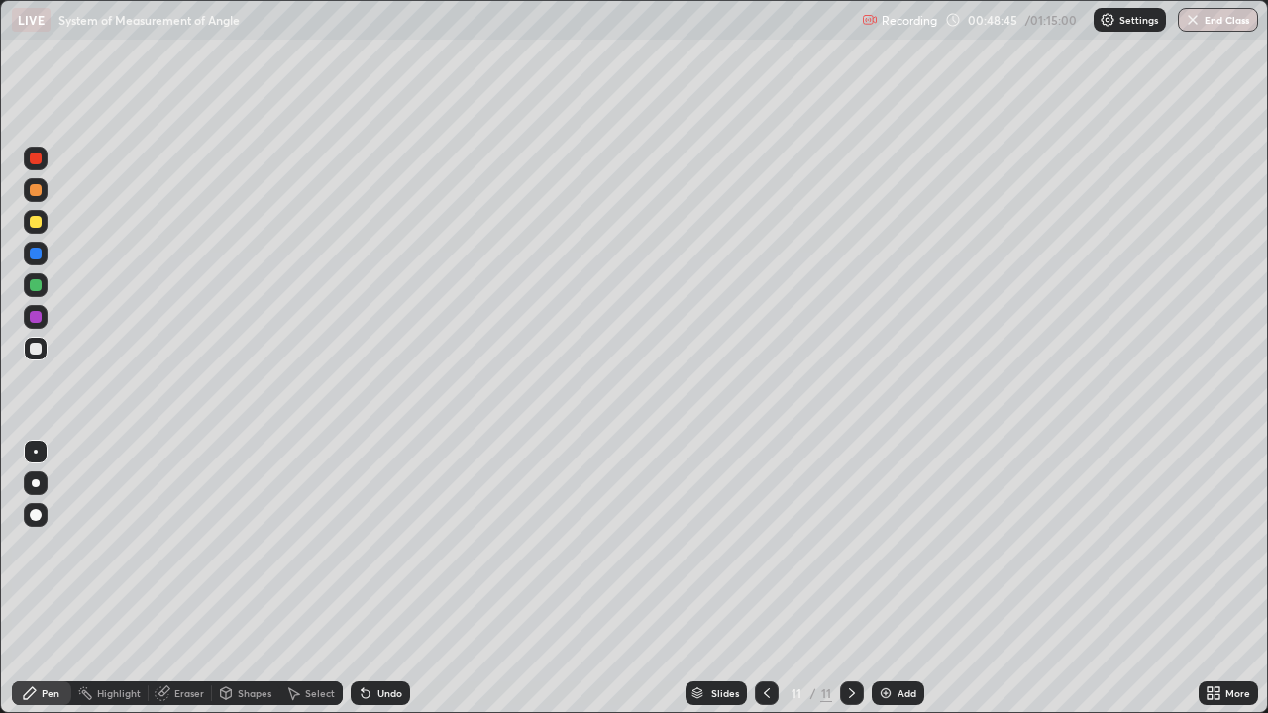
click at [114, 579] on div "Highlight" at bounding box center [109, 694] width 77 height 24
click at [107, 579] on div "Highlight" at bounding box center [119, 694] width 44 height 10
click at [50, 579] on div "Pen" at bounding box center [51, 694] width 18 height 10
click at [189, 579] on div "Eraser" at bounding box center [189, 694] width 30 height 10
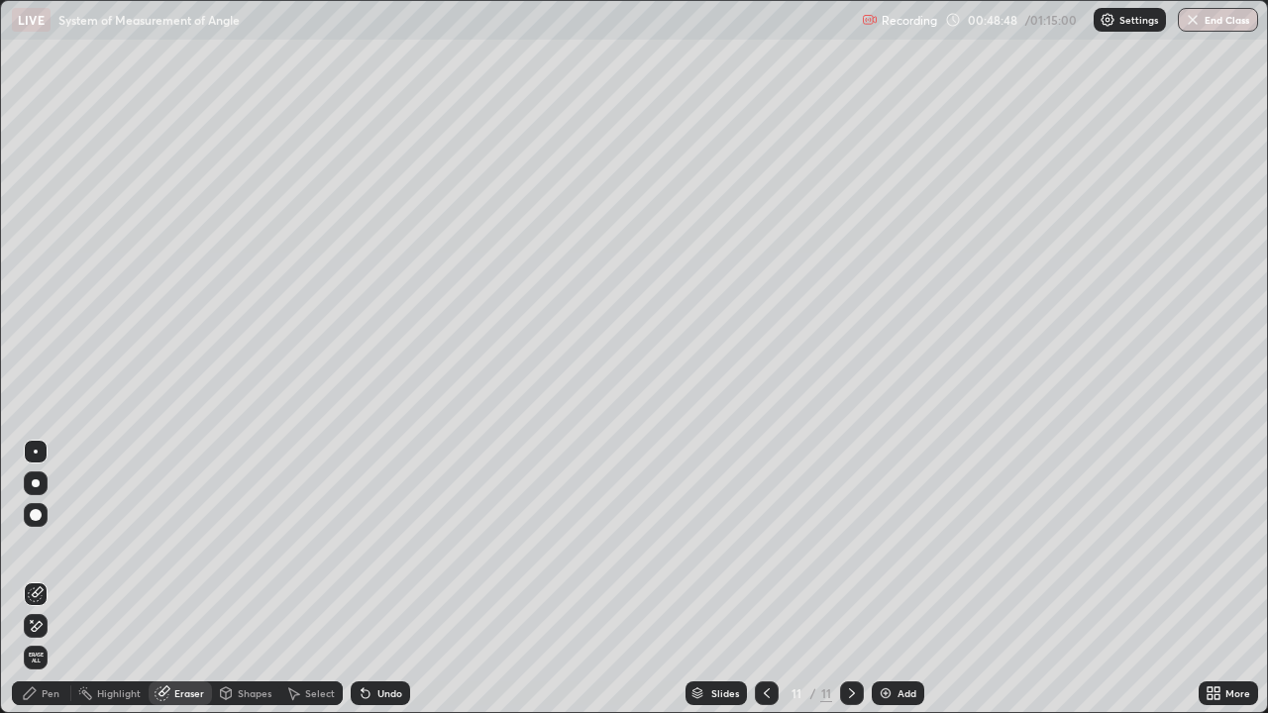
click at [41, 579] on div "Pen" at bounding box center [41, 694] width 59 height 24
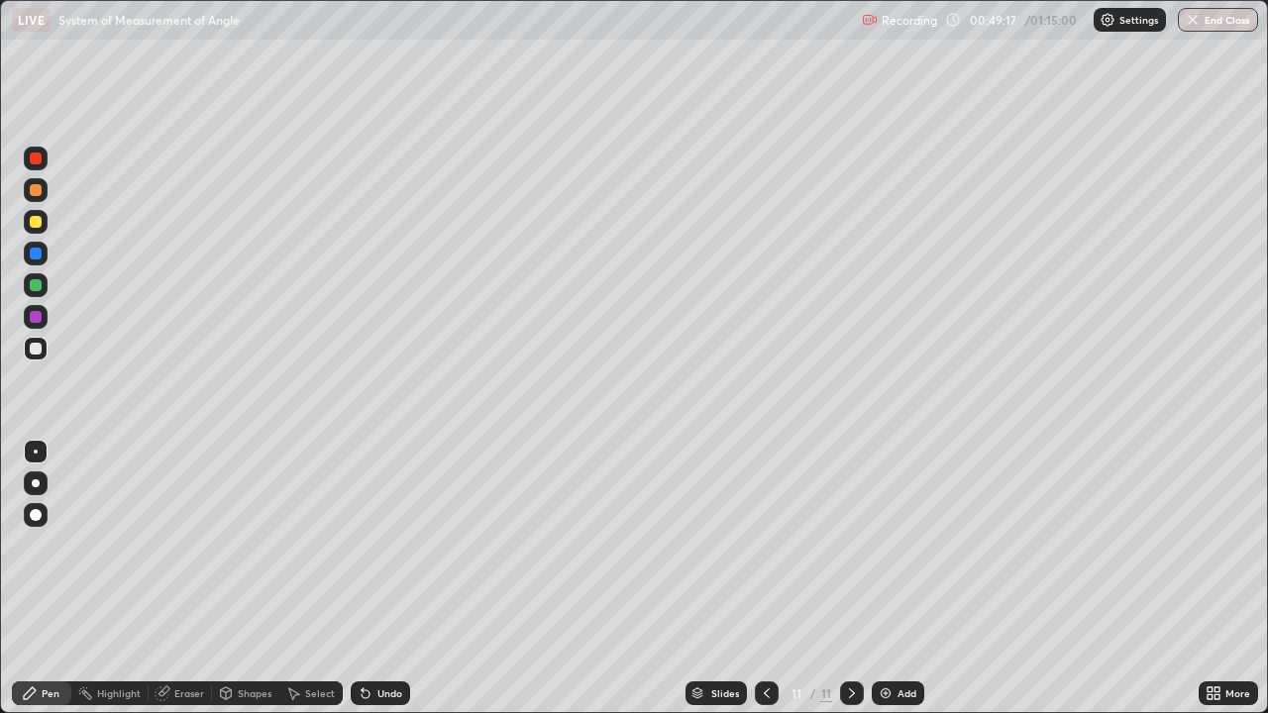
click at [178, 579] on div "Eraser" at bounding box center [180, 694] width 63 height 24
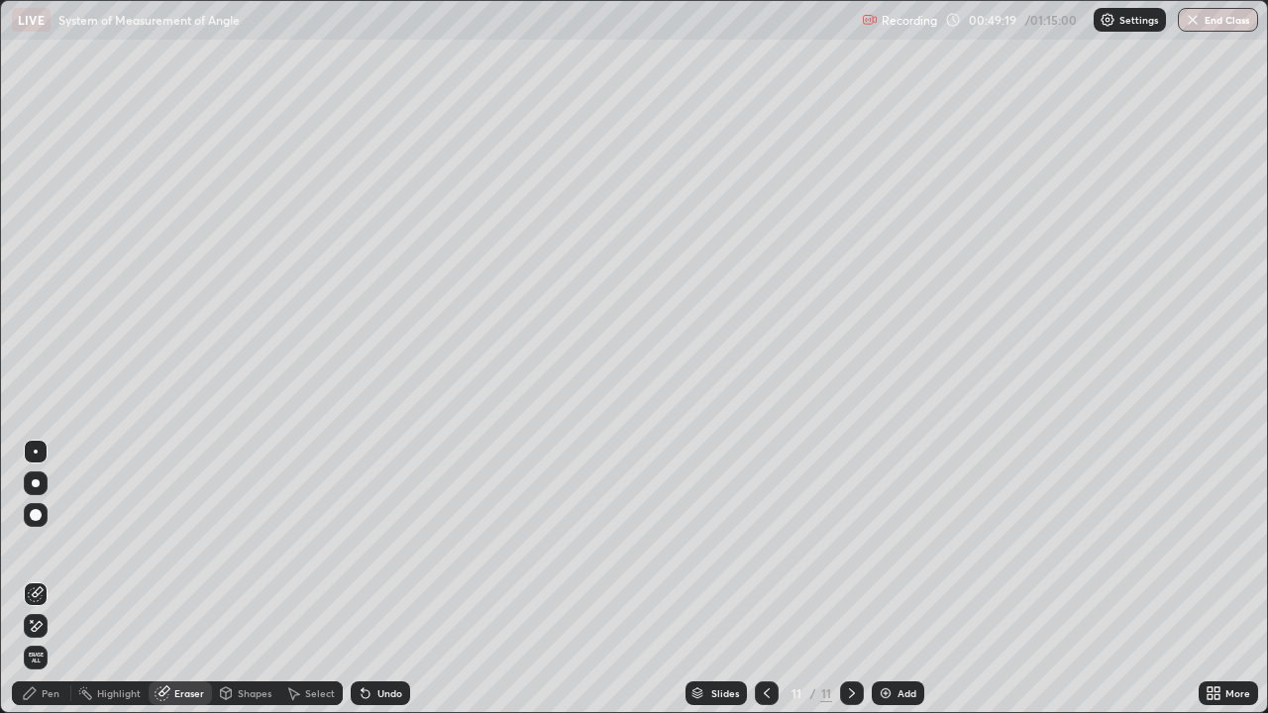
click at [50, 579] on div "Pen" at bounding box center [51, 694] width 18 height 10
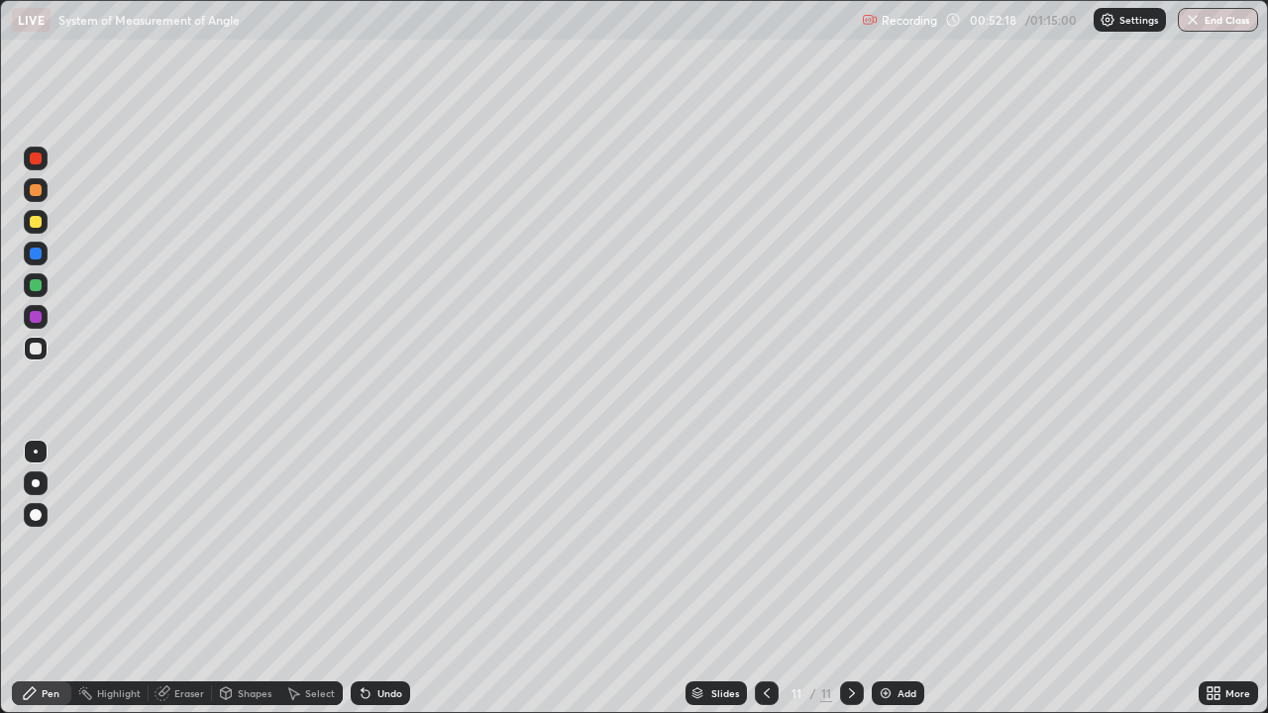
click at [893, 579] on div "Add" at bounding box center [898, 694] width 53 height 24
click at [882, 579] on div "Add" at bounding box center [898, 694] width 53 height 24
click at [766, 579] on icon at bounding box center [767, 694] width 6 height 10
click at [186, 579] on div "Eraser" at bounding box center [189, 694] width 30 height 10
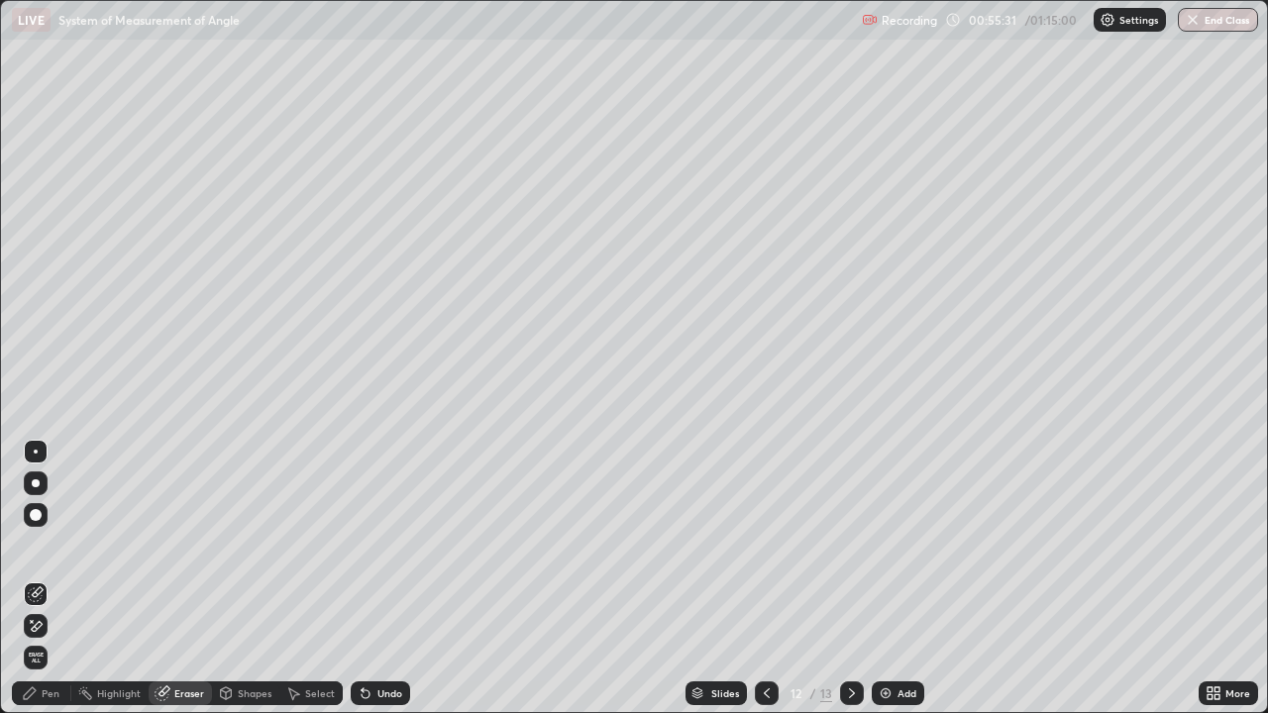
click at [46, 579] on div "Pen" at bounding box center [51, 694] width 18 height 10
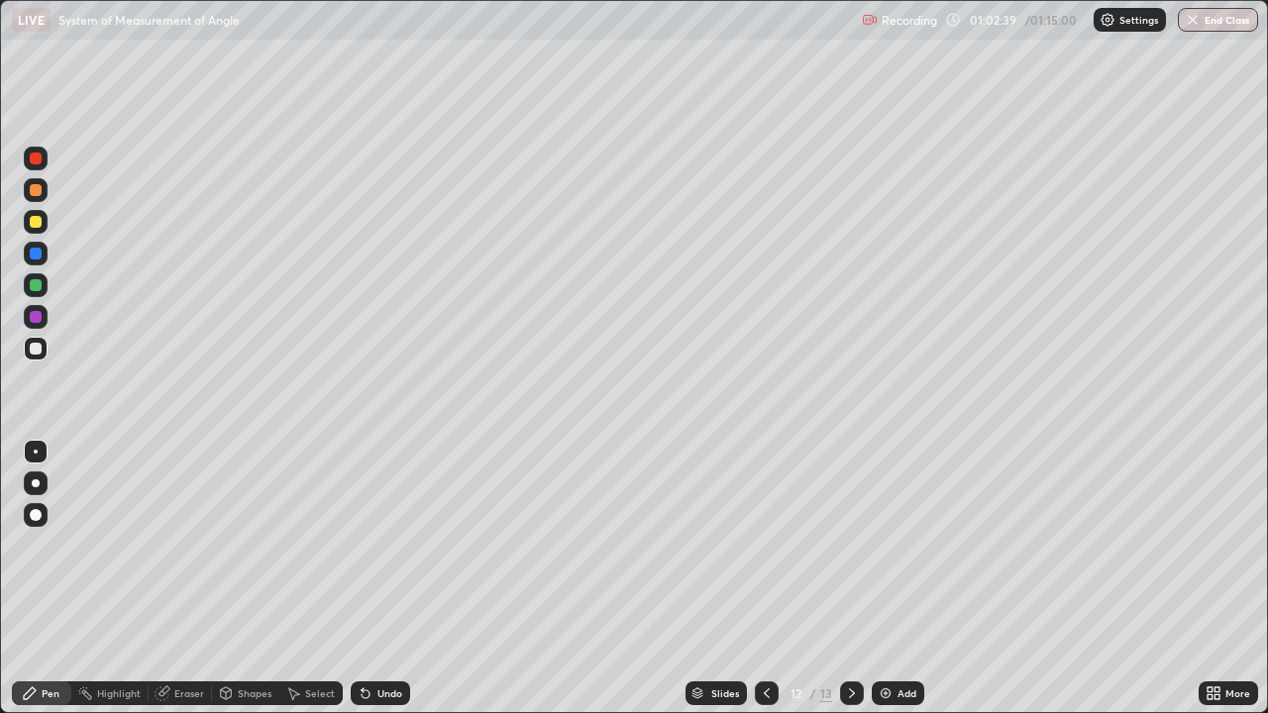
click at [294, 579] on icon at bounding box center [293, 694] width 16 height 16
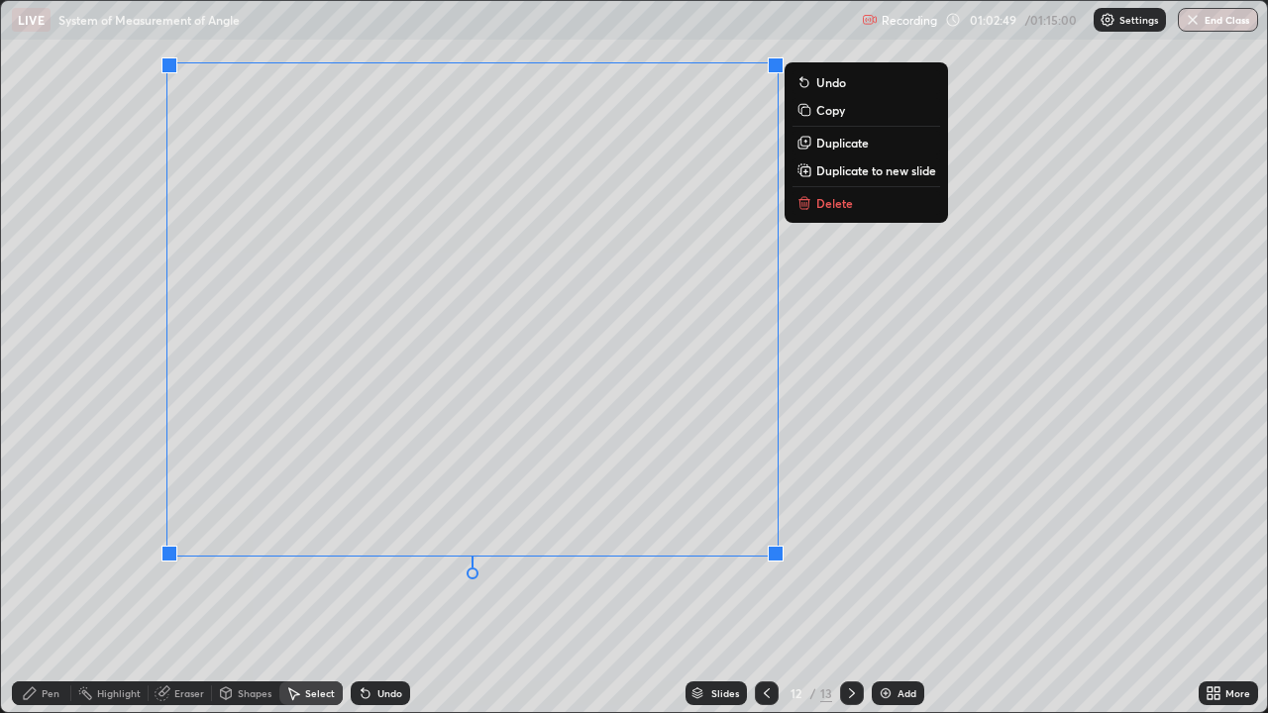
click at [798, 213] on button "Delete" at bounding box center [867, 203] width 148 height 24
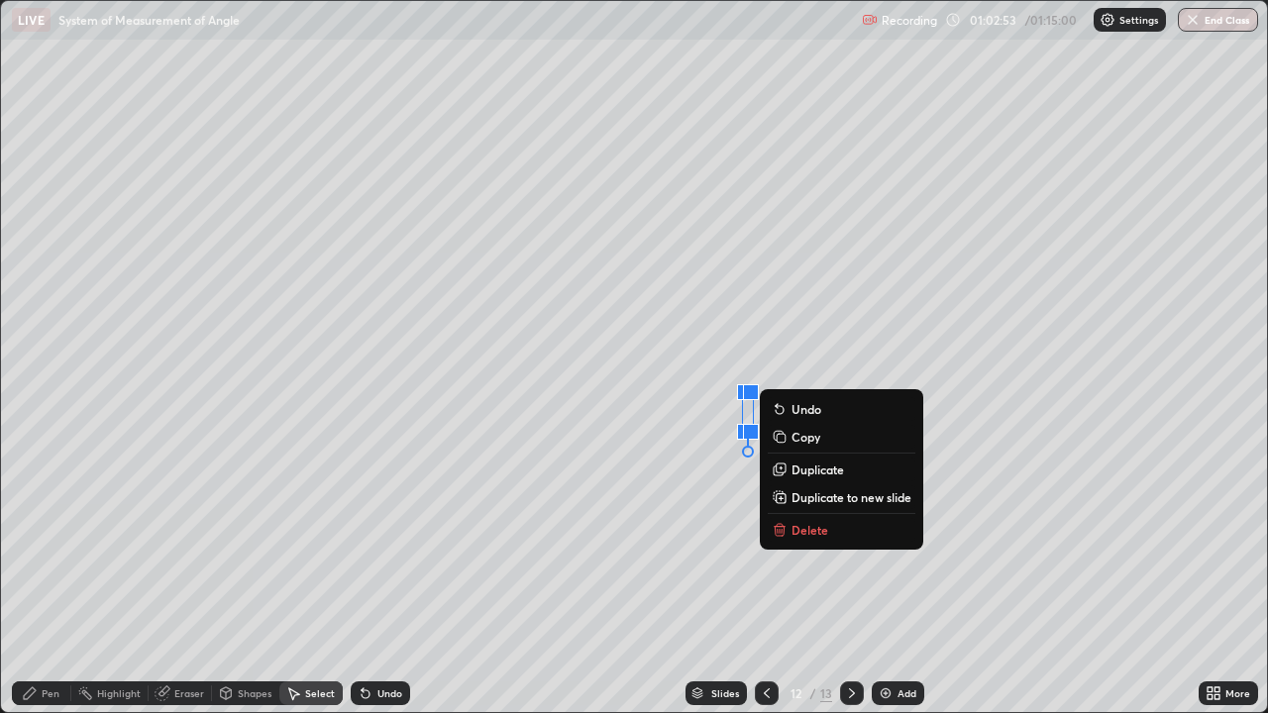
click at [786, 527] on icon at bounding box center [780, 530] width 16 height 16
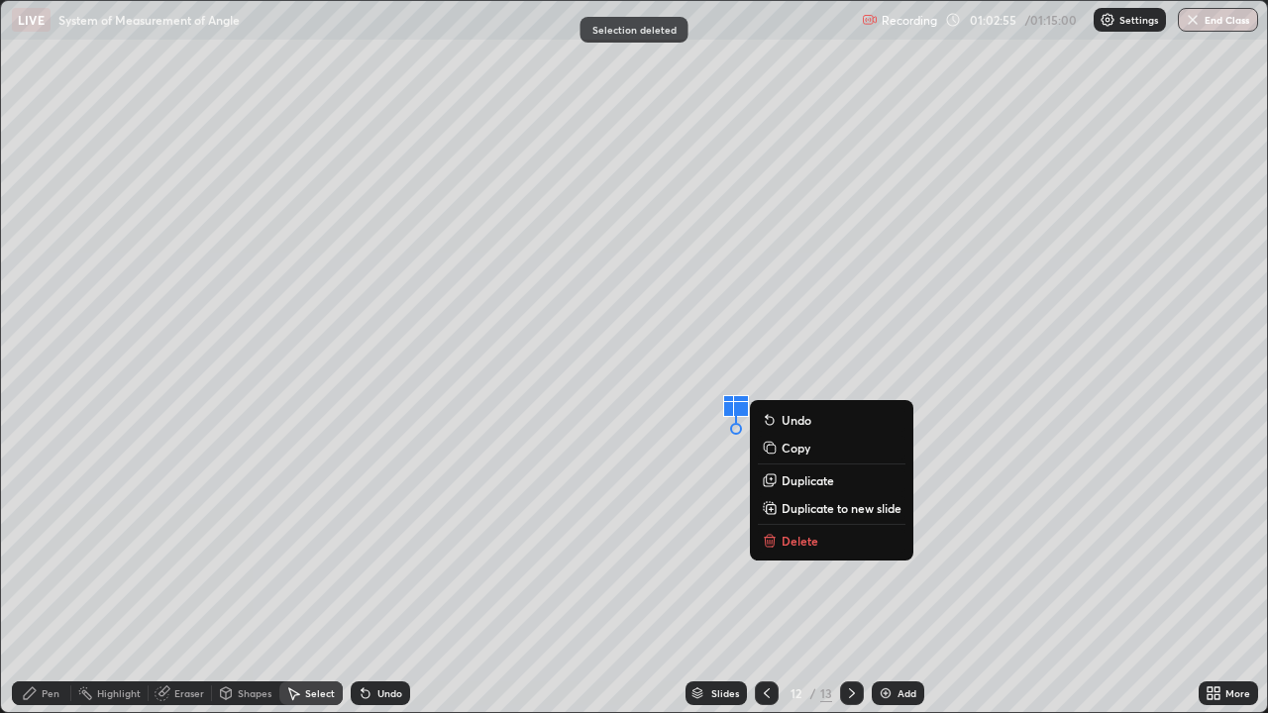
click at [788, 537] on p "Delete" at bounding box center [800, 541] width 37 height 16
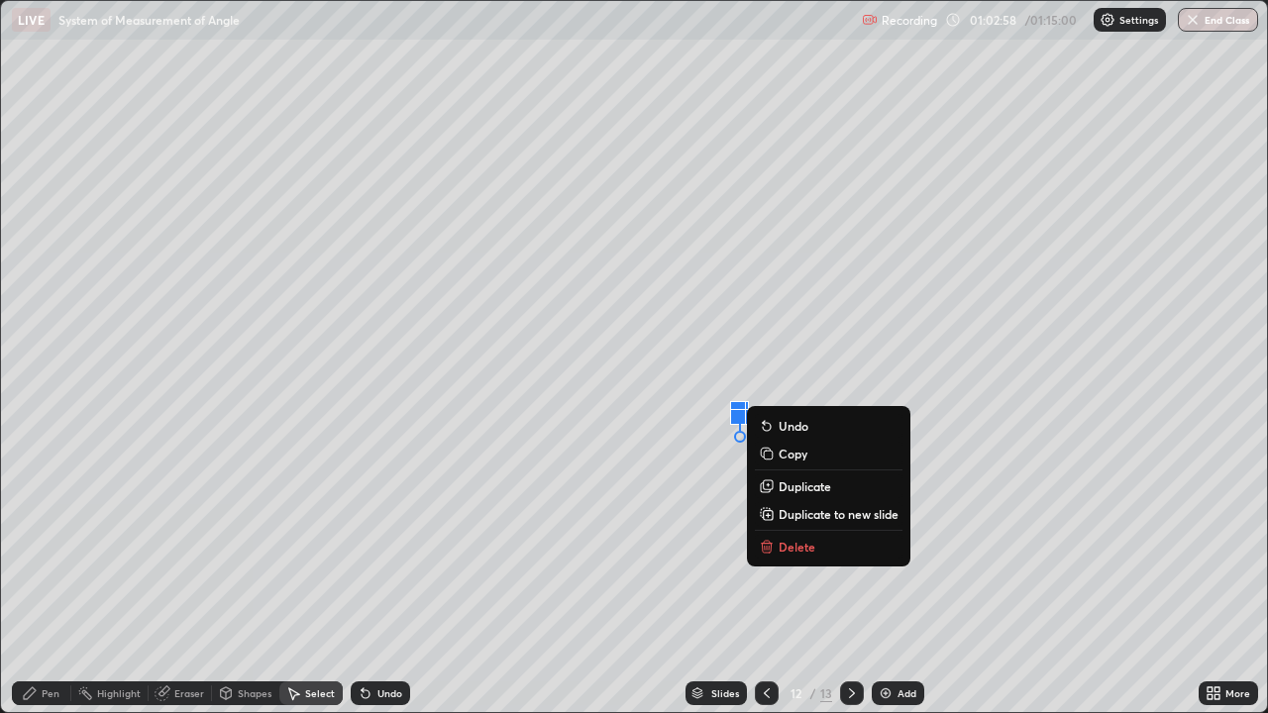
click at [790, 550] on p "Delete" at bounding box center [797, 547] width 37 height 16
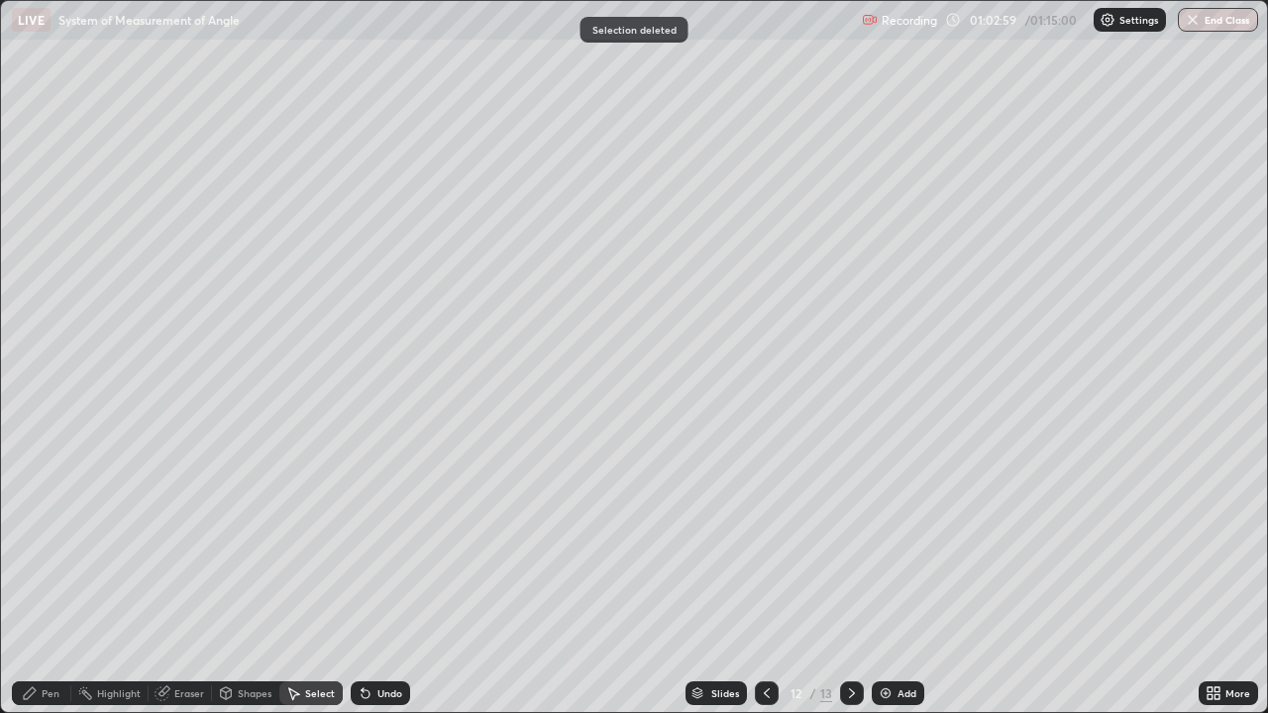
click at [56, 579] on div "Pen" at bounding box center [51, 694] width 18 height 10
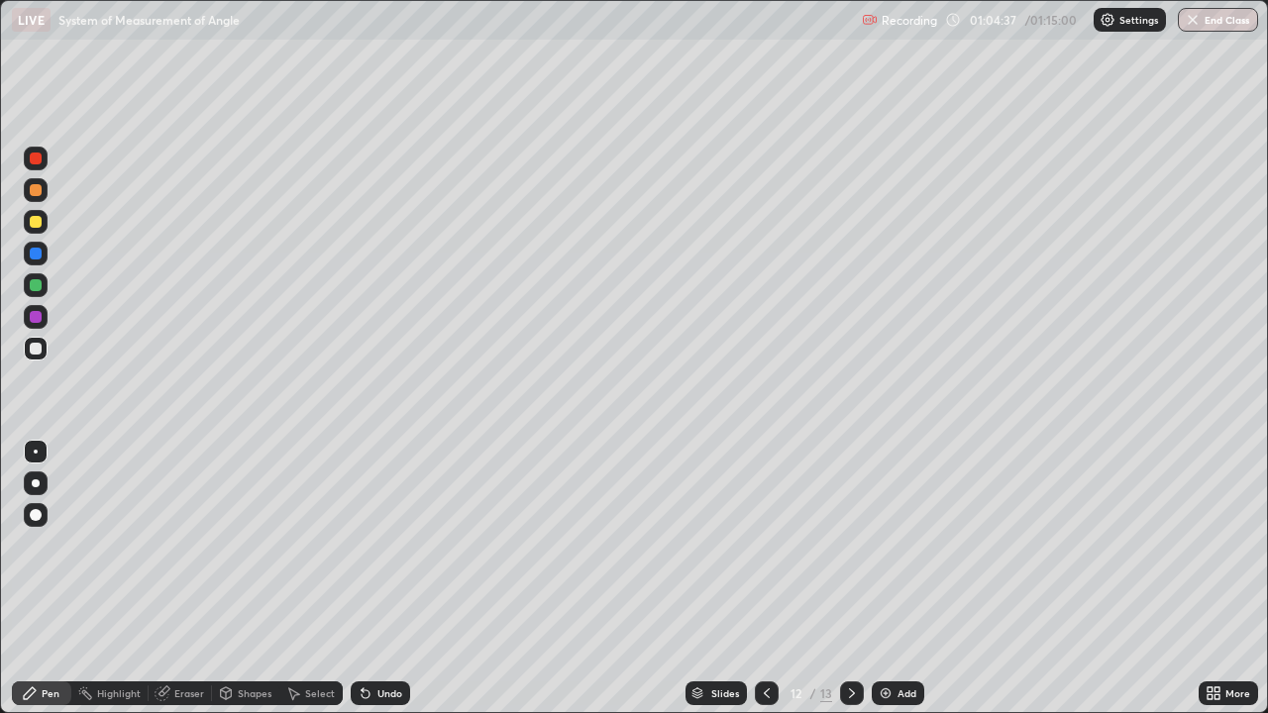
click at [180, 579] on div "Eraser" at bounding box center [180, 694] width 63 height 24
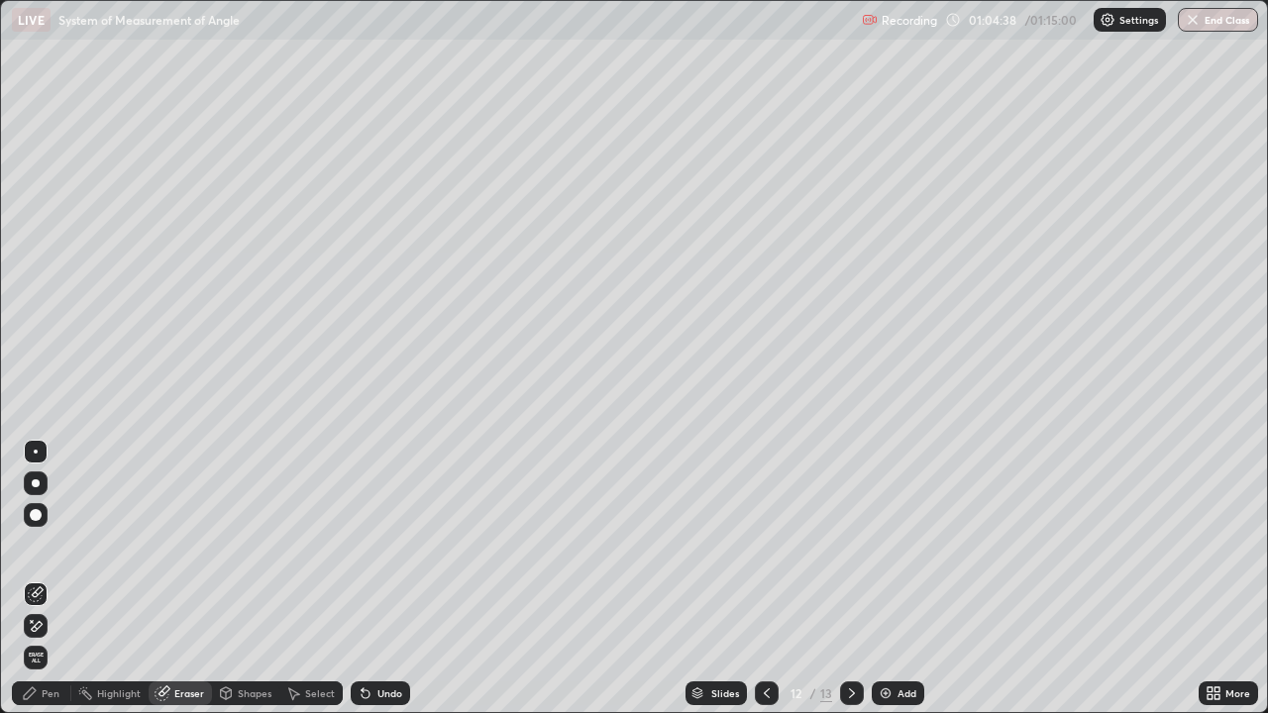
click at [244, 579] on div "Shapes" at bounding box center [255, 694] width 34 height 10
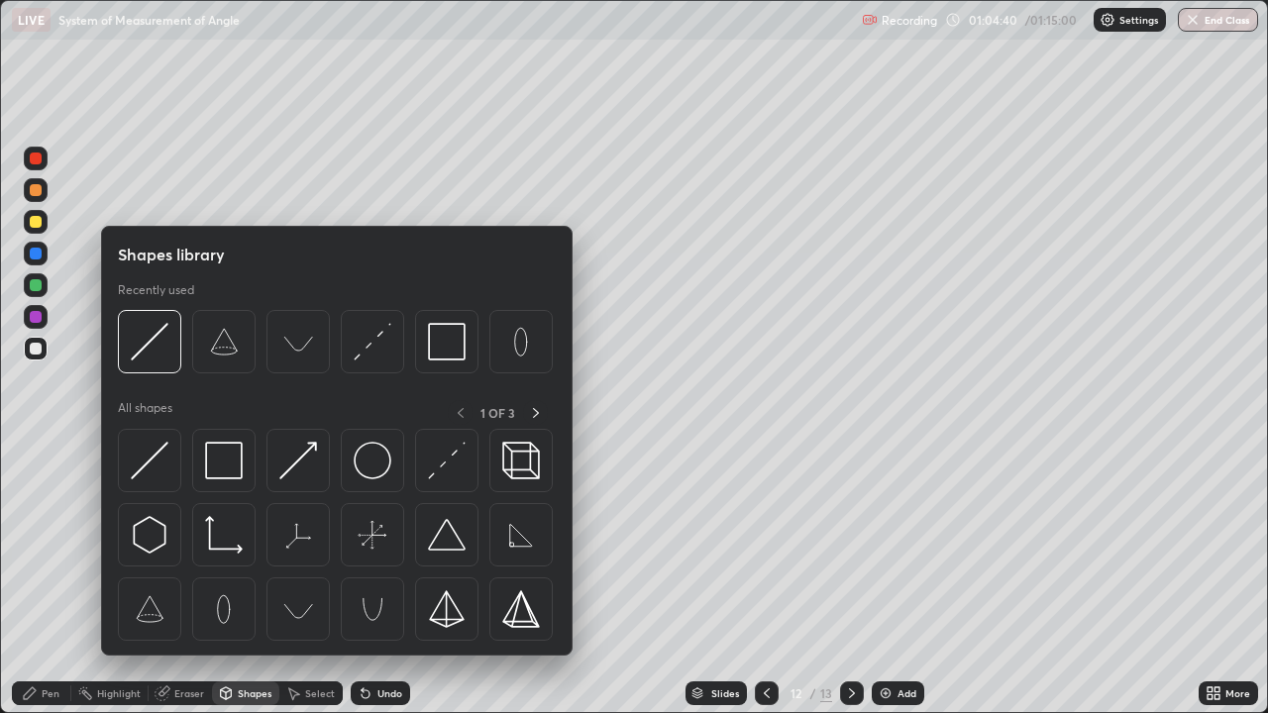
click at [313, 579] on div "Select" at bounding box center [310, 694] width 63 height 24
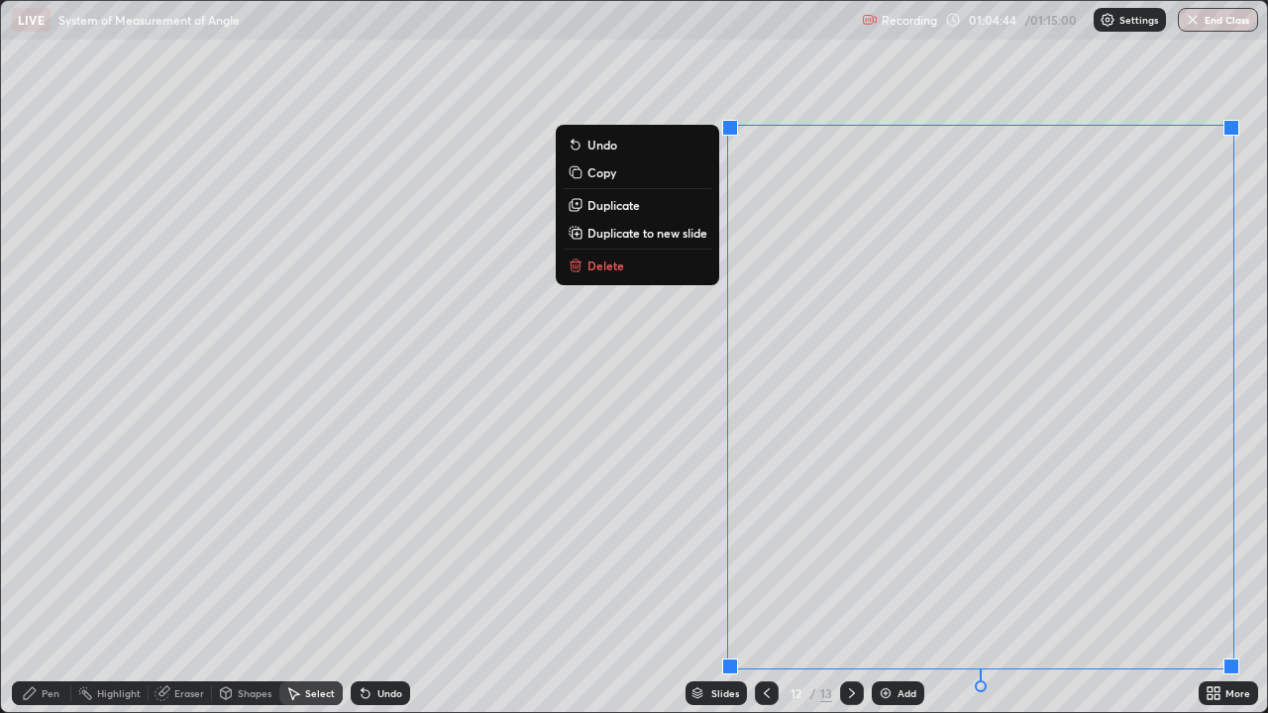
click at [650, 262] on button "Delete" at bounding box center [638, 266] width 148 height 24
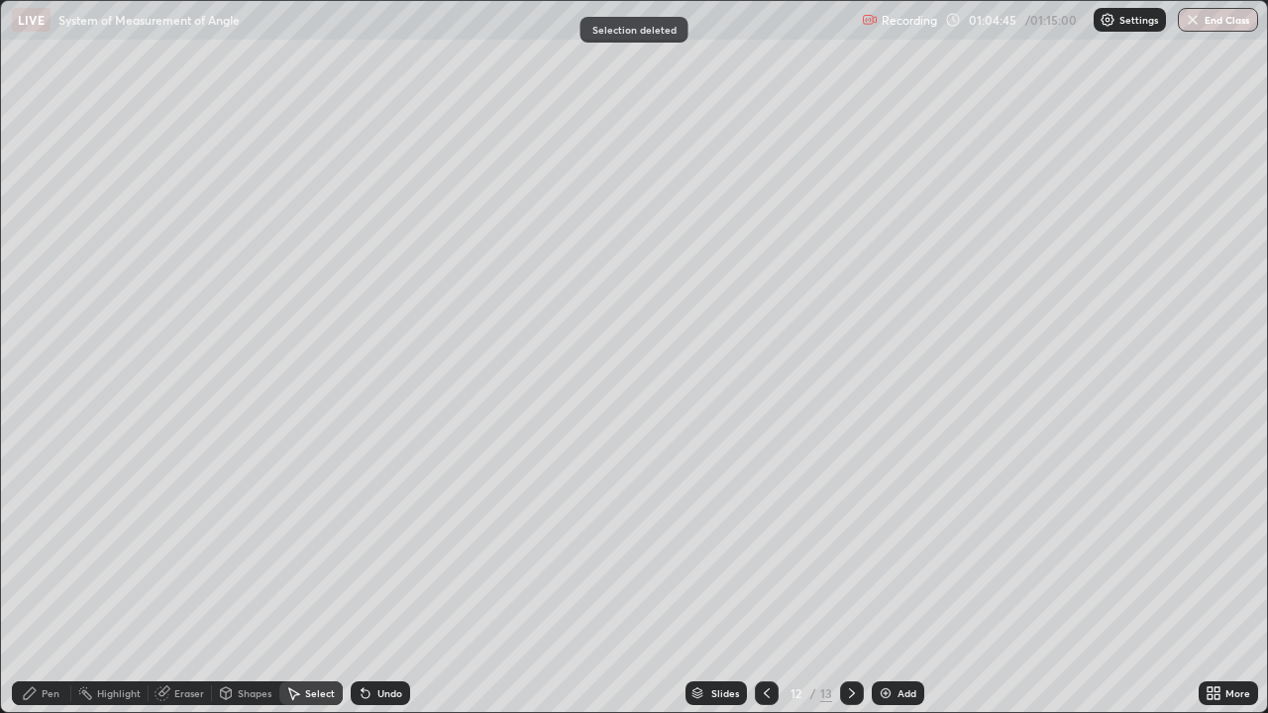
click at [52, 579] on div "Pen" at bounding box center [51, 694] width 18 height 10
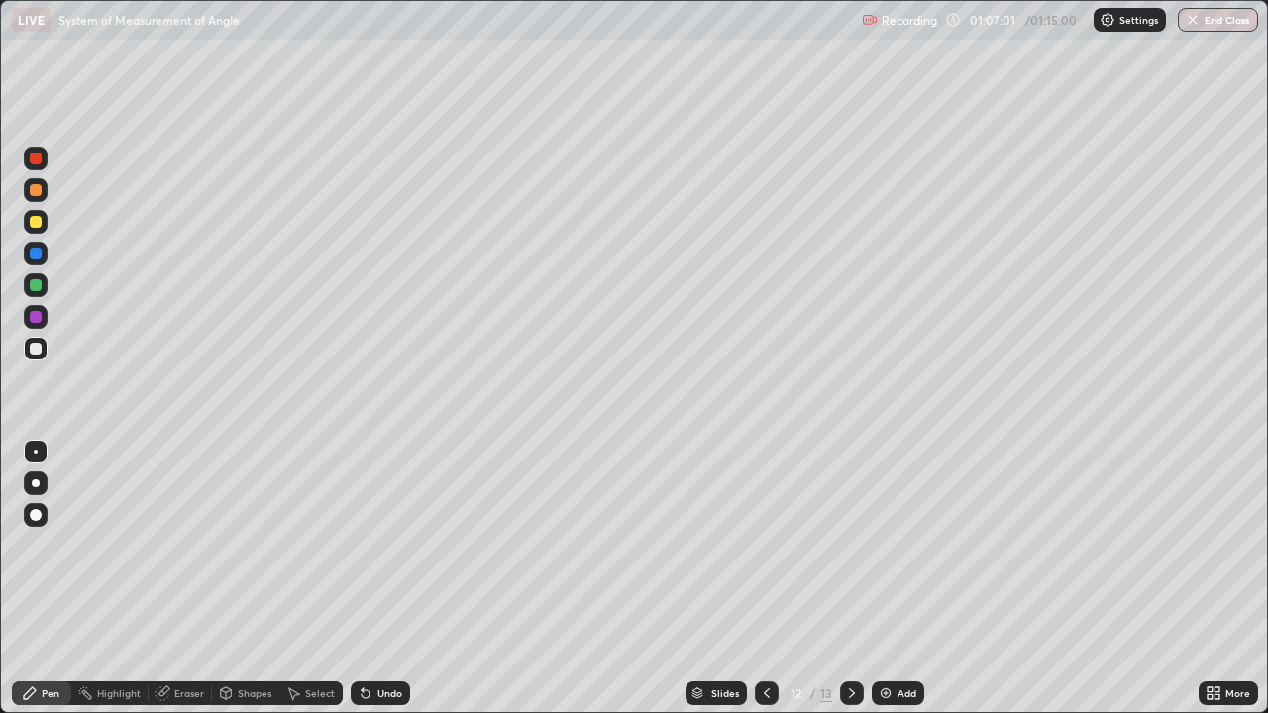
click at [886, 579] on img at bounding box center [886, 694] width 16 height 16
click at [766, 579] on icon at bounding box center [767, 694] width 16 height 16
click at [1205, 22] on button "End Class" at bounding box center [1219, 20] width 78 height 24
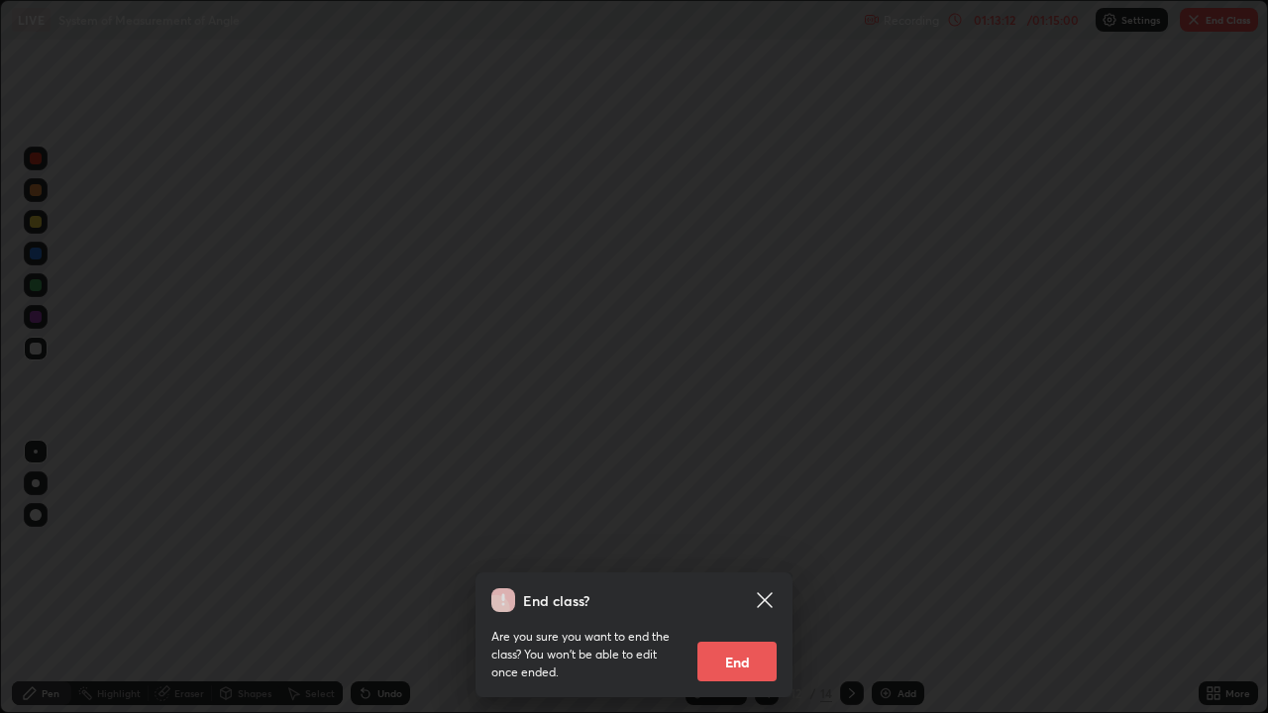
click at [745, 579] on button "End" at bounding box center [737, 662] width 79 height 40
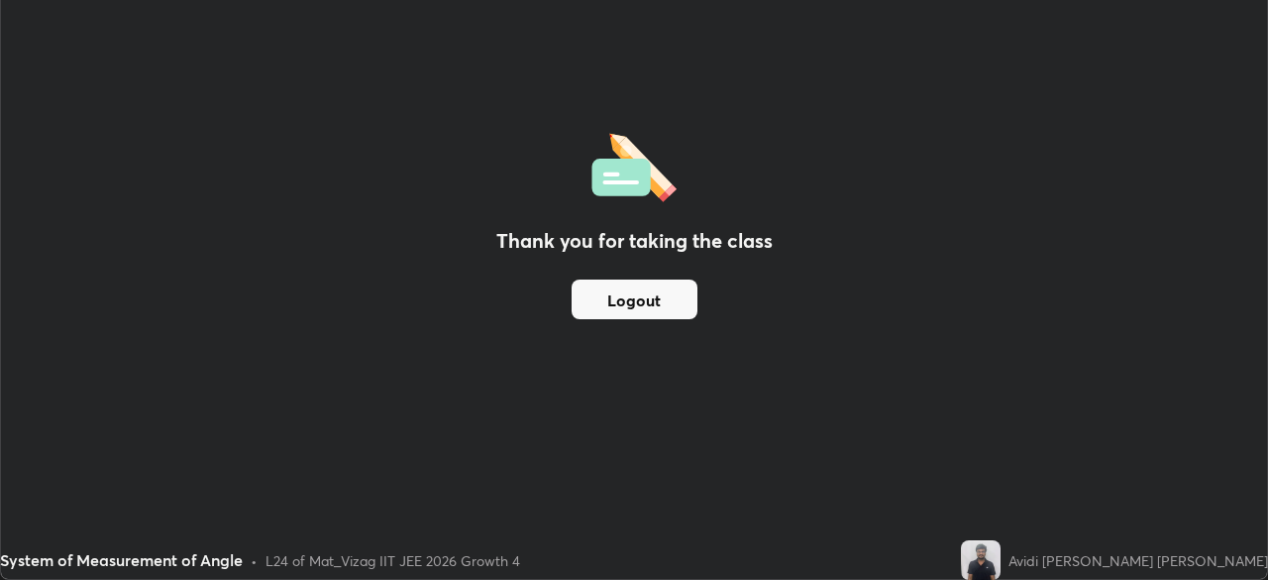
scroll to position [98499, 97810]
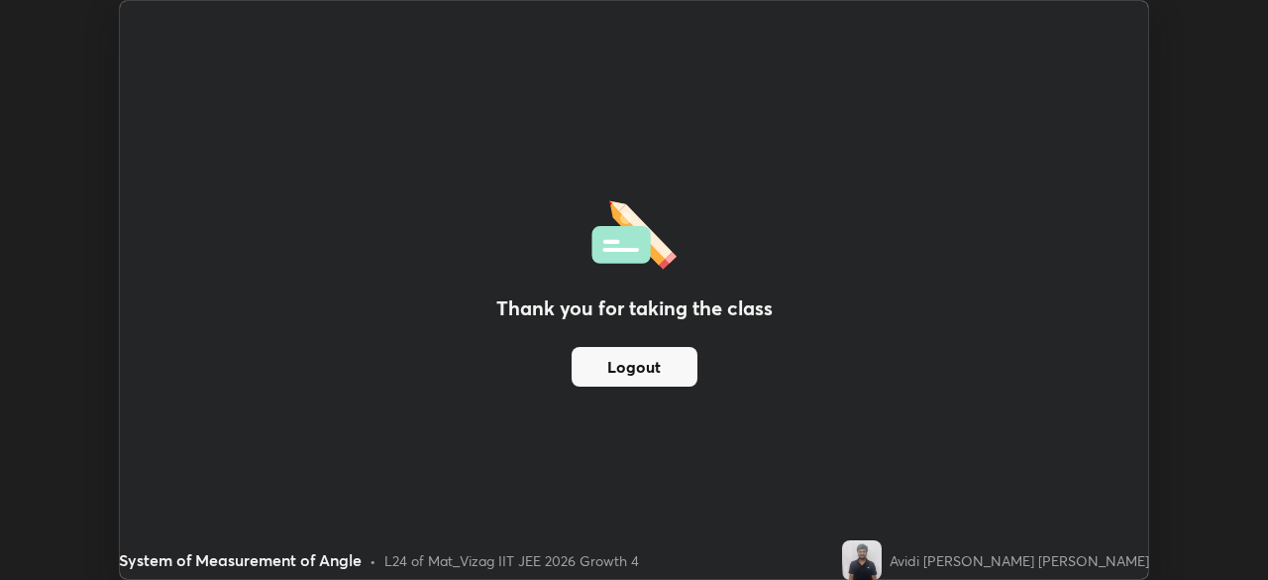
click at [861, 105] on div "Thank you for taking the class Logout" at bounding box center [634, 290] width 1028 height 578
click at [1196, 4] on div "Thank you for taking the class Logout Setting up your live class" at bounding box center [634, 290] width 1268 height 580
